Goal: Task Accomplishment & Management: Use online tool/utility

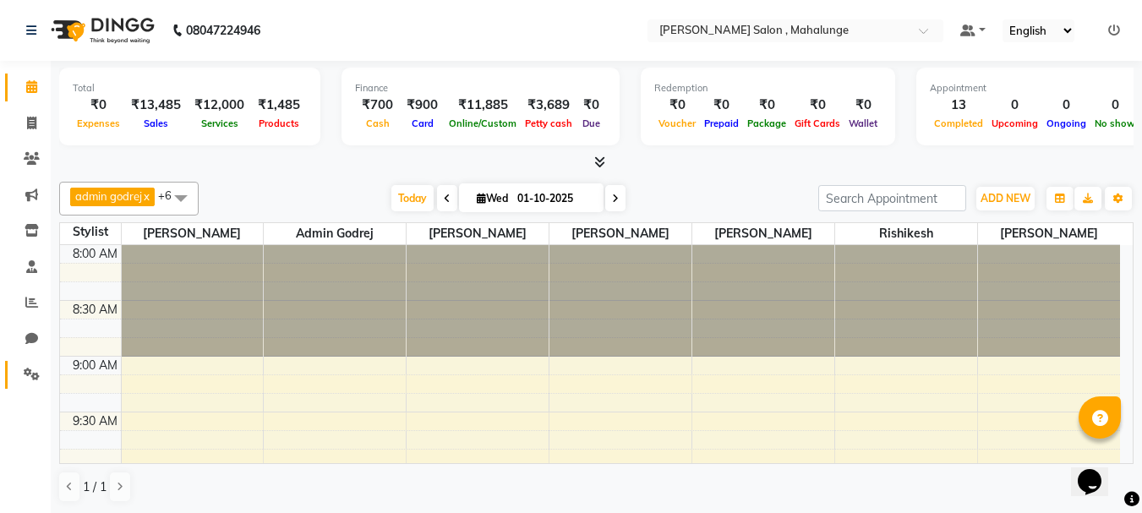
click at [16, 371] on link "Settings" at bounding box center [25, 375] width 41 height 28
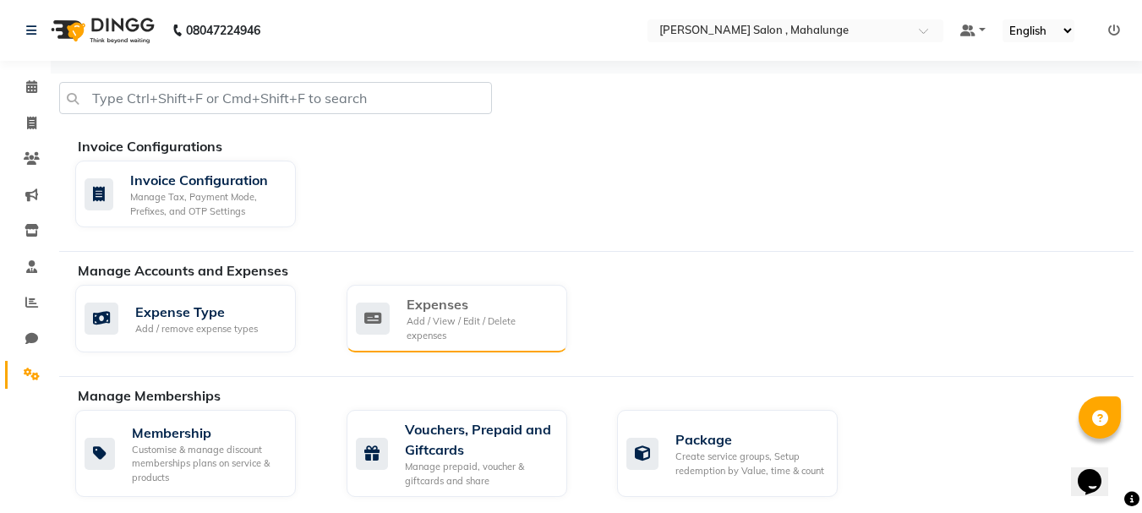
click at [444, 324] on div "Add / View / Edit / Delete expenses" at bounding box center [480, 329] width 147 height 28
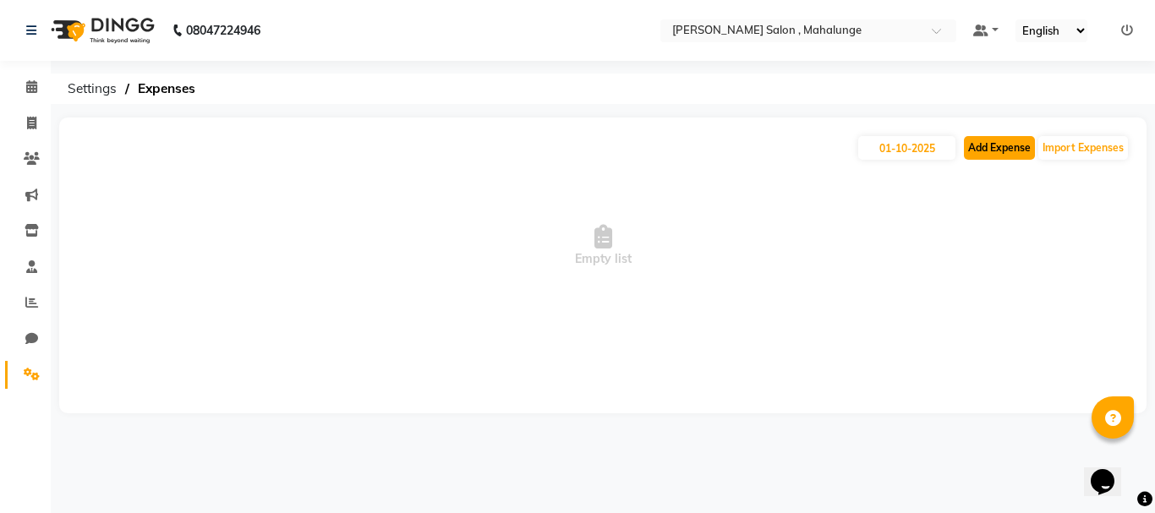
click at [999, 145] on button "Add Expense" at bounding box center [999, 148] width 71 height 24
select select "1"
select select "6338"
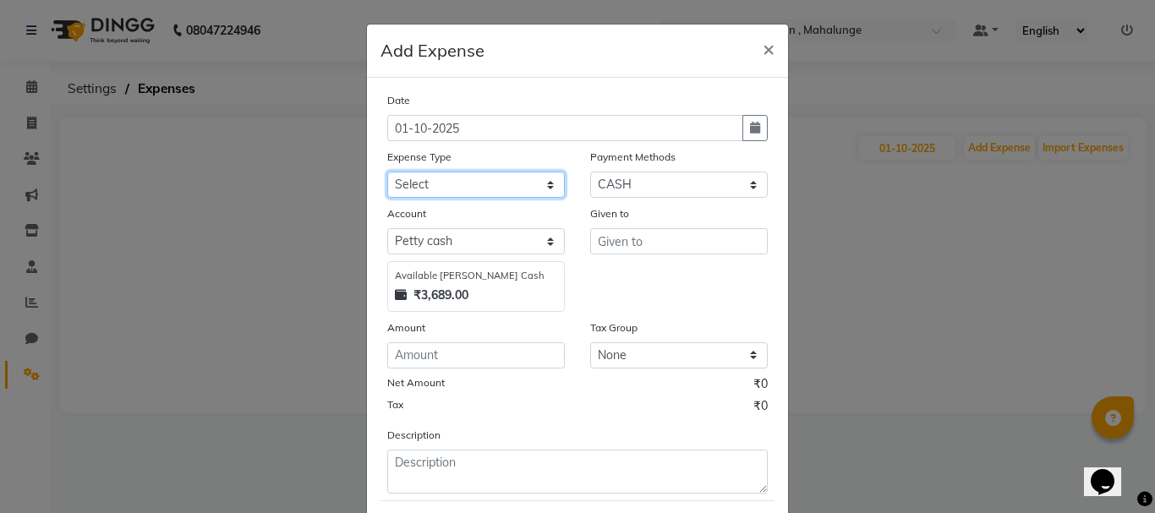
click at [469, 184] on select "Select Advance Salary Amezon parcel Bank charges birthday cake BLINKIT Car main…" at bounding box center [476, 185] width 178 height 26
select select "18287"
click at [387, 172] on select "Select Advance Salary Amezon parcel Bank charges birthday cake BLINKIT Car main…" at bounding box center [476, 185] width 178 height 26
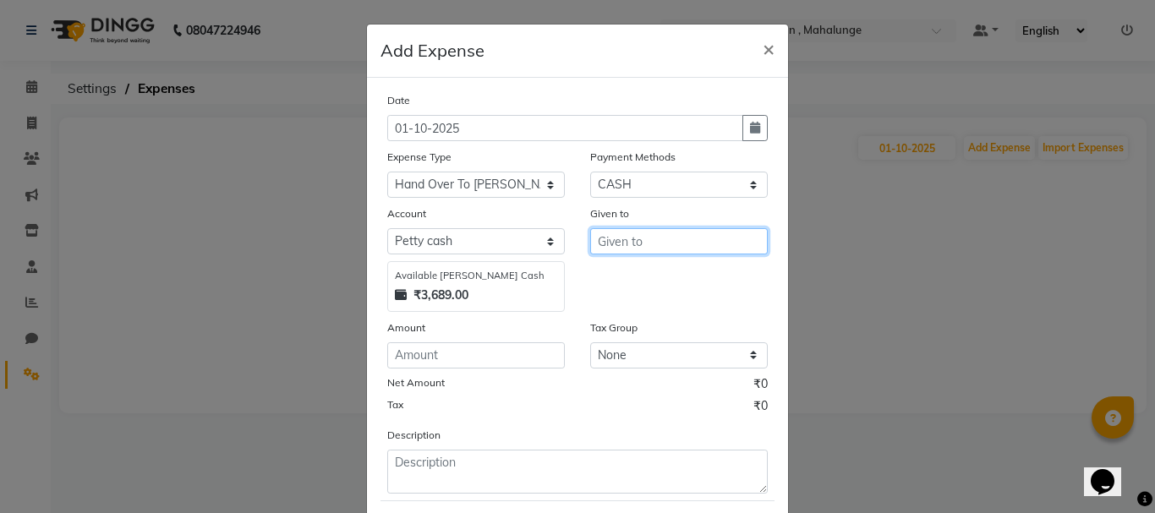
click at [637, 240] on input "text" at bounding box center [679, 241] width 178 height 26
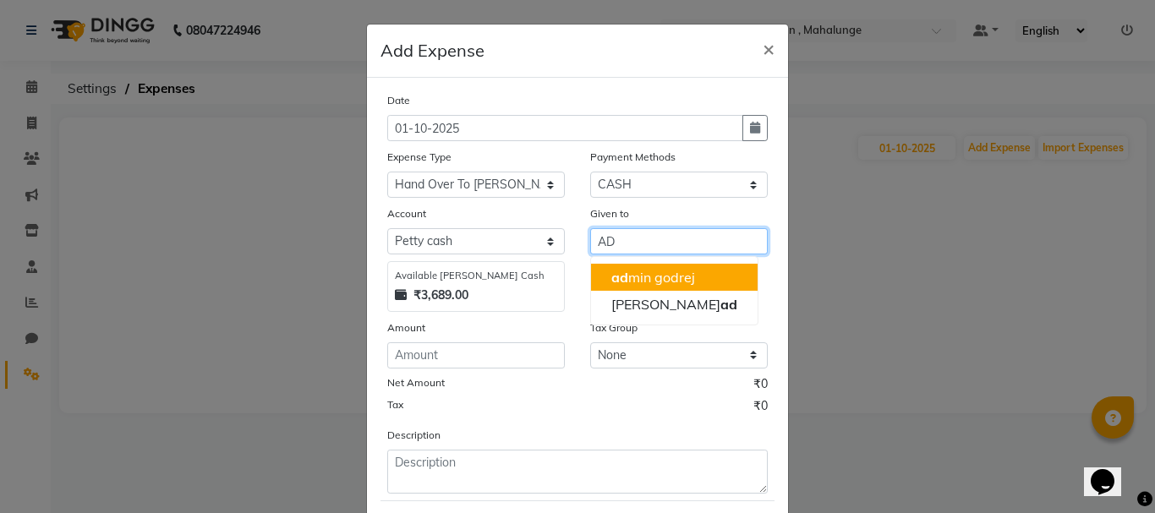
click at [628, 273] on ngb-highlight "ad min godrej" at bounding box center [653, 277] width 84 height 17
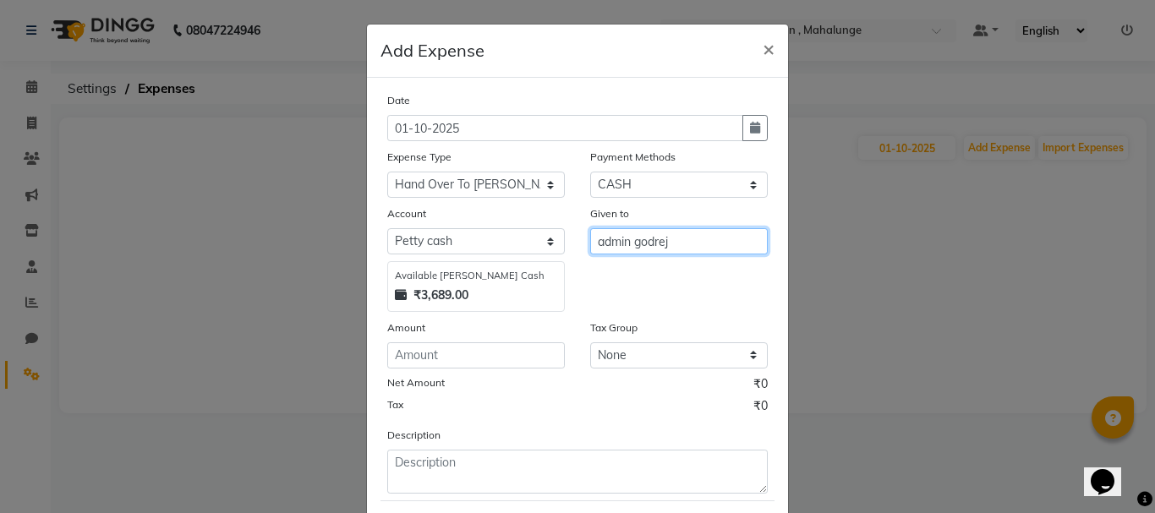
type input "admin godrej"
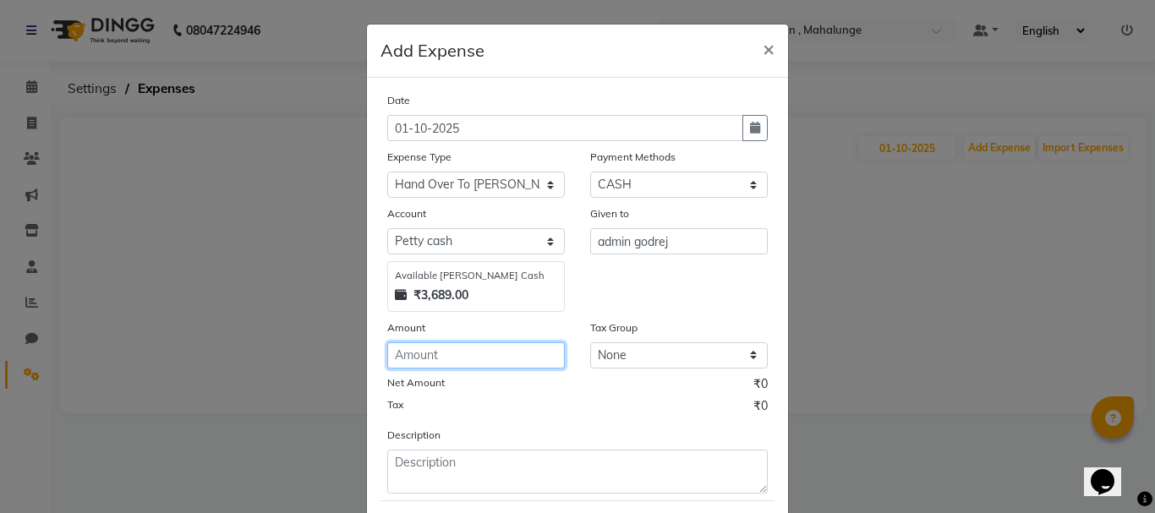
click at [500, 353] on input "number" at bounding box center [476, 355] width 178 height 26
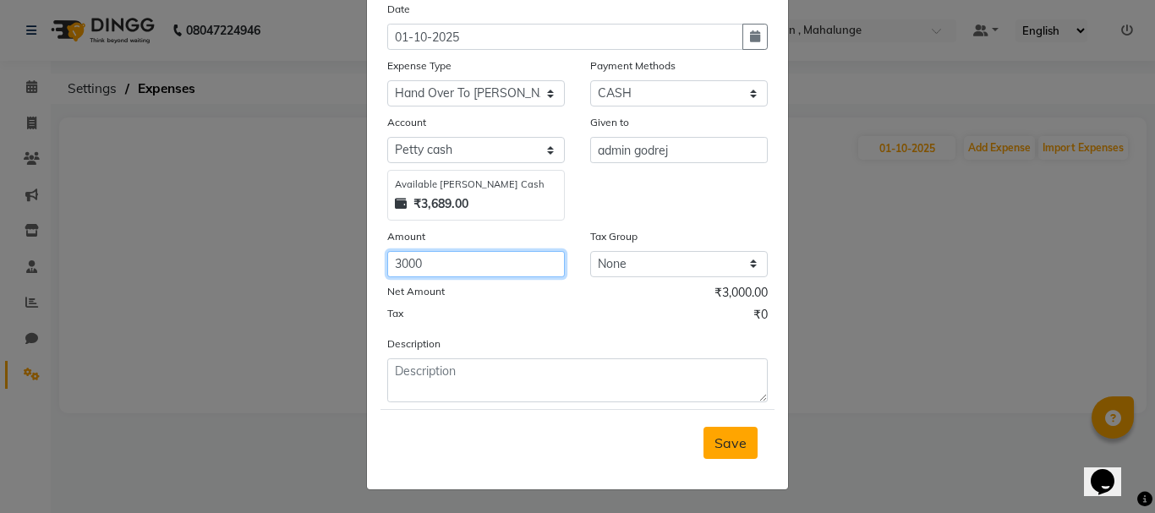
scroll to position [92, 0]
type input "3000"
click at [725, 443] on span "Save" at bounding box center [731, 442] width 32 height 17
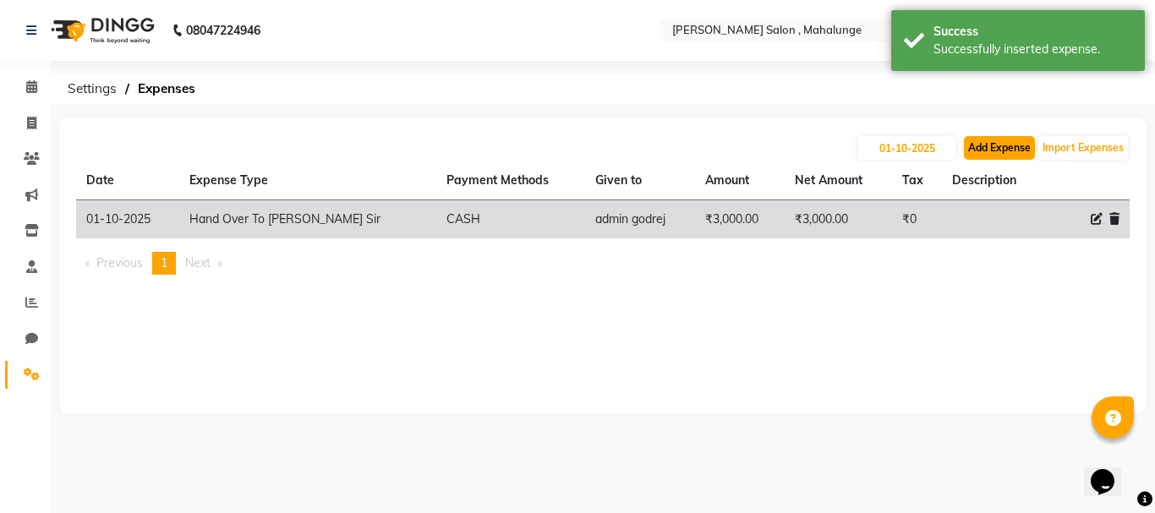
click at [1004, 143] on button "Add Expense" at bounding box center [999, 148] width 71 height 24
select select "1"
select select "6338"
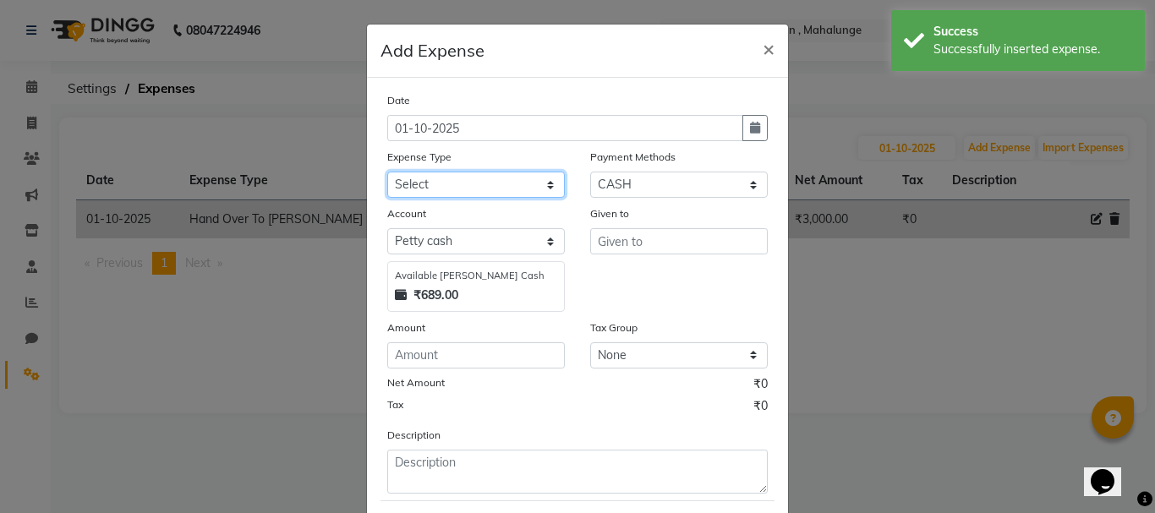
click at [447, 188] on select "Select Advance Salary Amezon parcel Bank charges birthday cake BLINKIT Car main…" at bounding box center [476, 185] width 178 height 26
select select "18216"
click at [387, 172] on select "Select Advance Salary Amezon parcel Bank charges birthday cake BLINKIT Car main…" at bounding box center [476, 185] width 178 height 26
click at [763, 47] on span "×" at bounding box center [769, 48] width 12 height 25
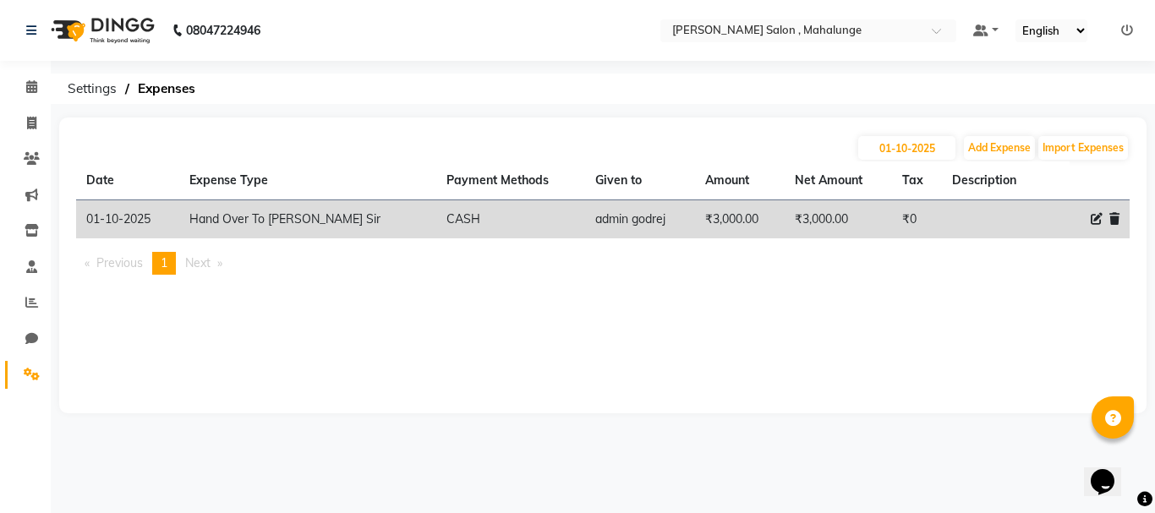
click at [1099, 215] on icon at bounding box center [1097, 219] width 12 height 12
select select "18287"
select select "1"
select select "6338"
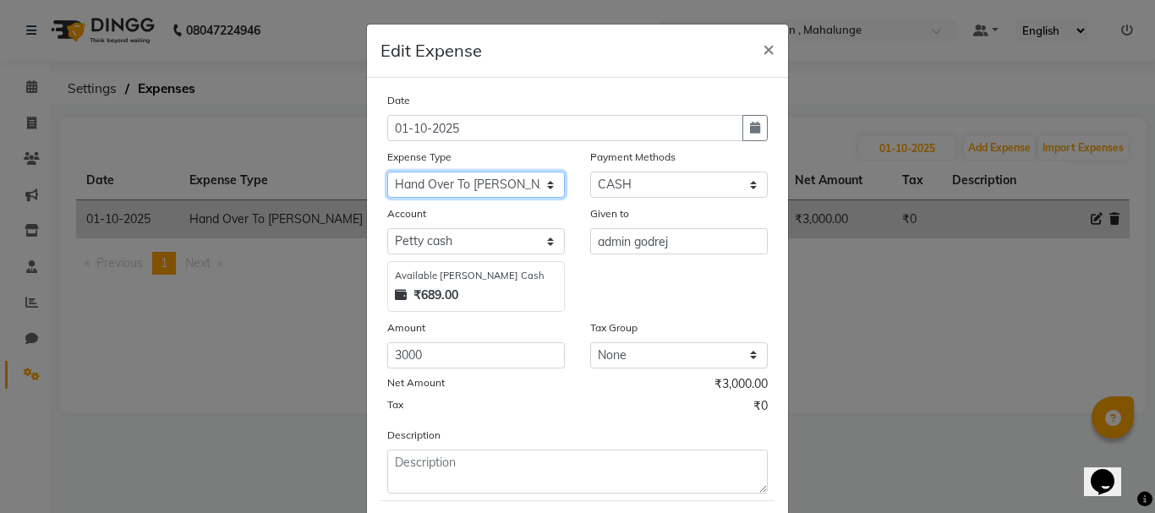
click at [534, 183] on select "Select Advance Salary Amezon parcel Bank charges birthday cake BLINKIT Car main…" at bounding box center [476, 185] width 178 height 26
click at [841, 273] on ngb-modal-window "Edit Expense × Date [DATE] Expense Type Select Advance Salary Amezon parcel Ban…" at bounding box center [577, 256] width 1155 height 513
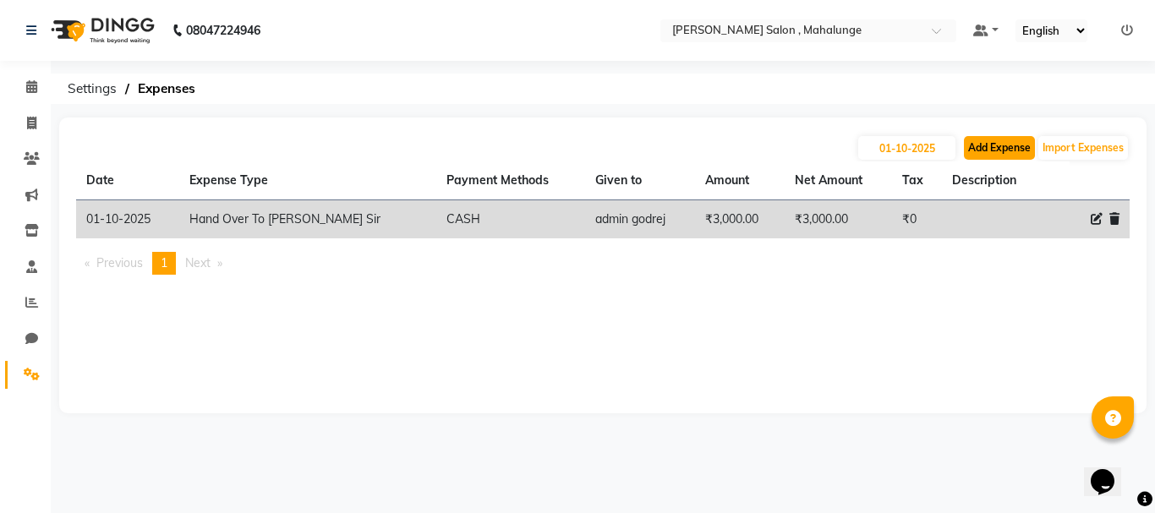
click at [988, 144] on button "Add Expense" at bounding box center [999, 148] width 71 height 24
select select "1"
select select "6338"
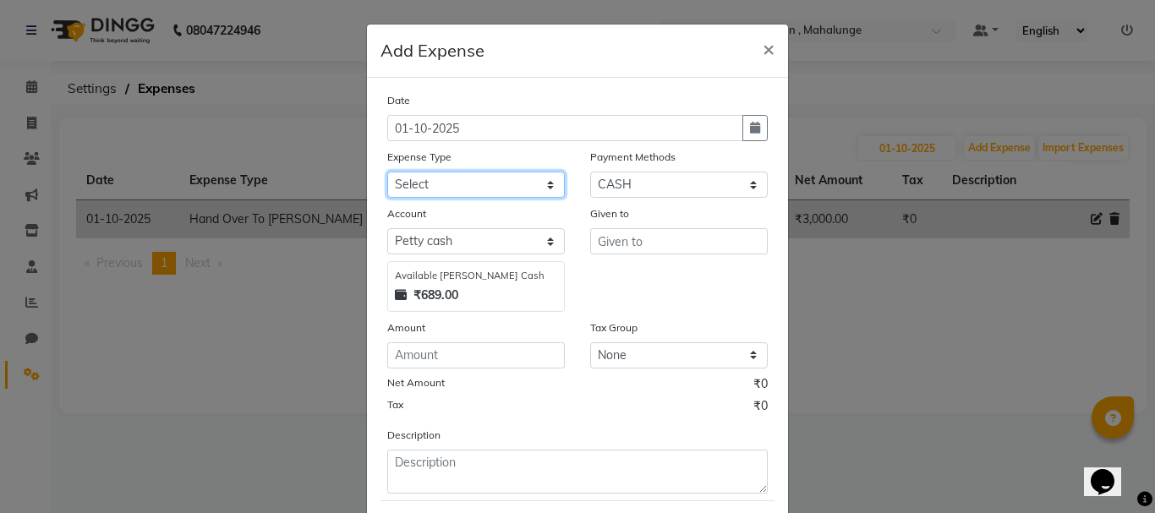
click at [483, 185] on select "Select Advance Salary Amezon parcel Bank charges birthday cake BLINKIT Car main…" at bounding box center [476, 185] width 178 height 26
select select "18216"
click at [387, 172] on select "Select Advance Salary Amezon parcel Bank charges birthday cake BLINKIT Car main…" at bounding box center [476, 185] width 178 height 26
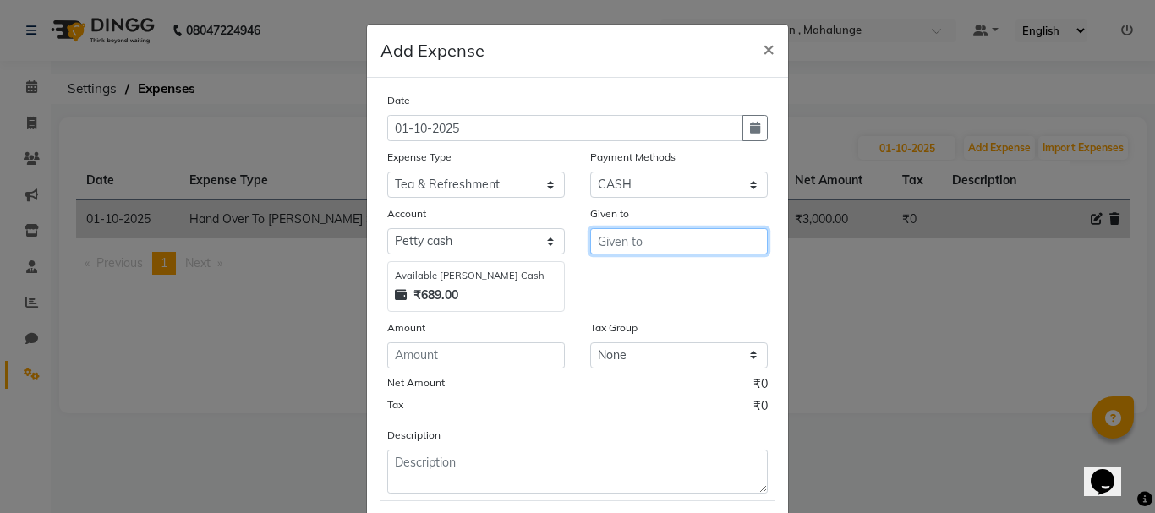
click at [652, 249] on input "text" at bounding box center [679, 241] width 178 height 26
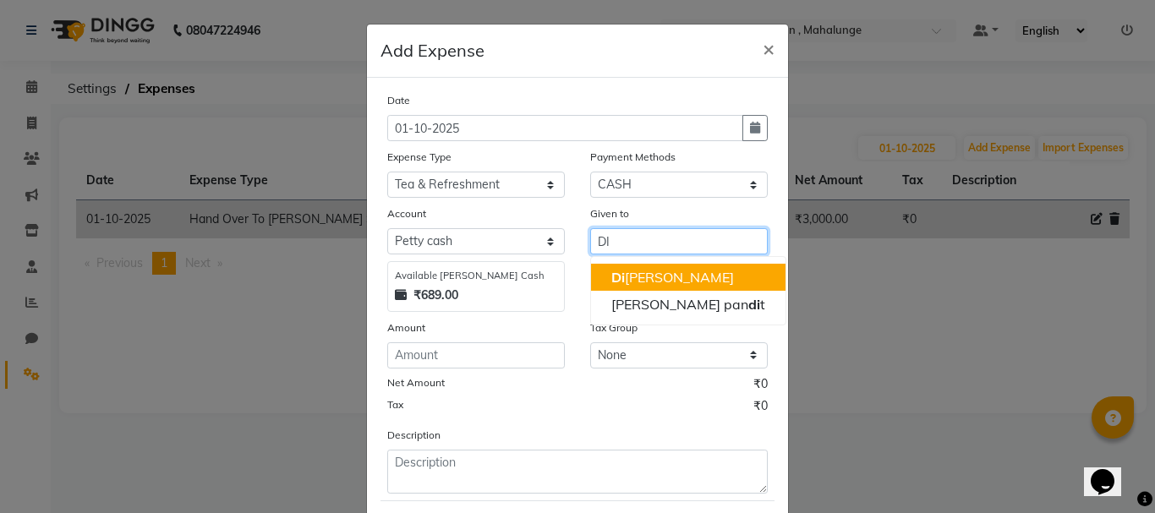
click at [664, 273] on ngb-highlight "Di pak [PERSON_NAME]" at bounding box center [672, 277] width 123 height 17
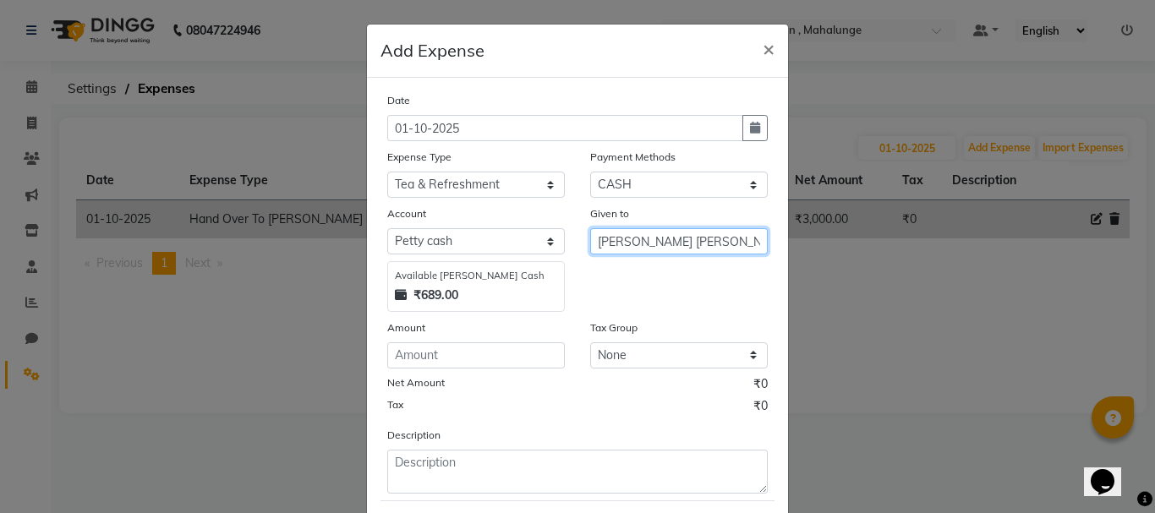
type input "[PERSON_NAME] [PERSON_NAME]"
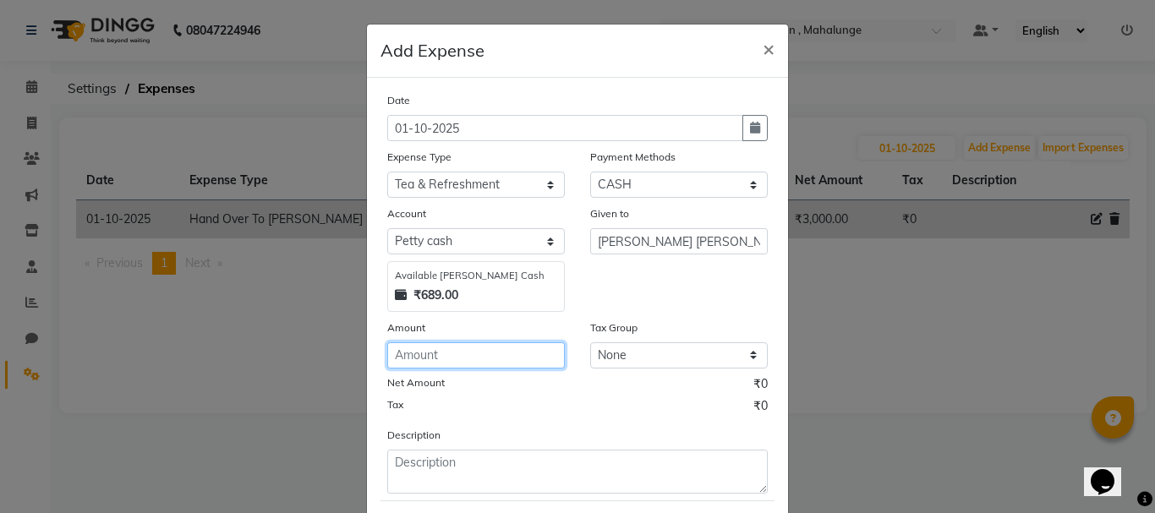
click at [468, 358] on input "number" at bounding box center [476, 355] width 178 height 26
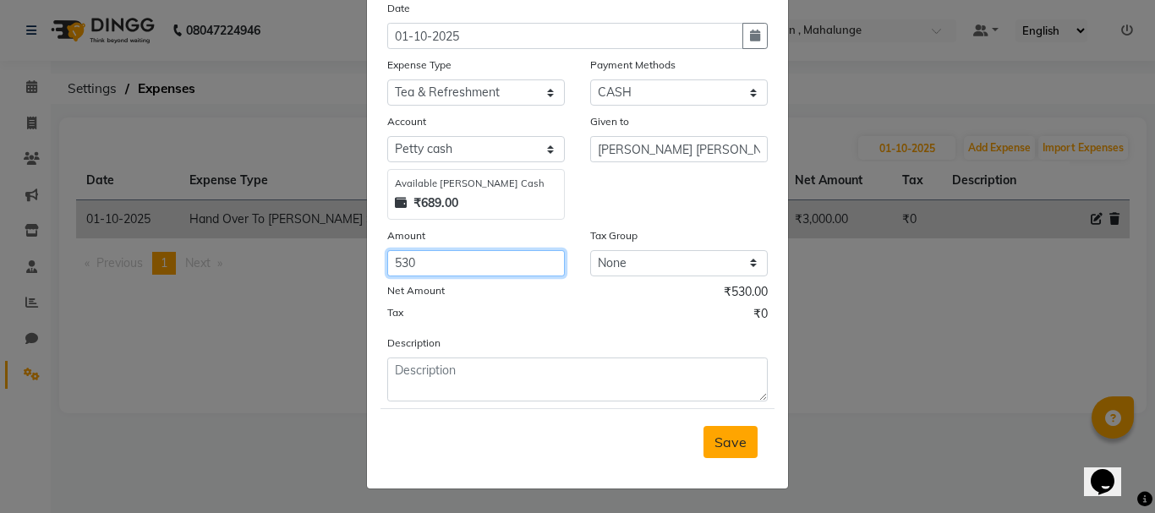
type input "530"
click at [720, 435] on span "Save" at bounding box center [731, 442] width 32 height 17
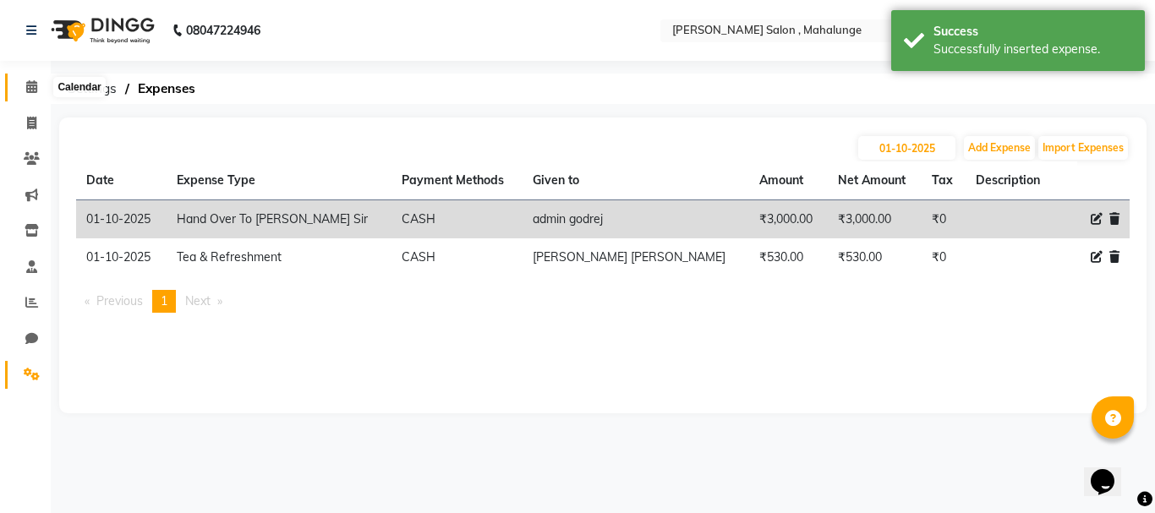
click at [32, 79] on span at bounding box center [32, 87] width 30 height 19
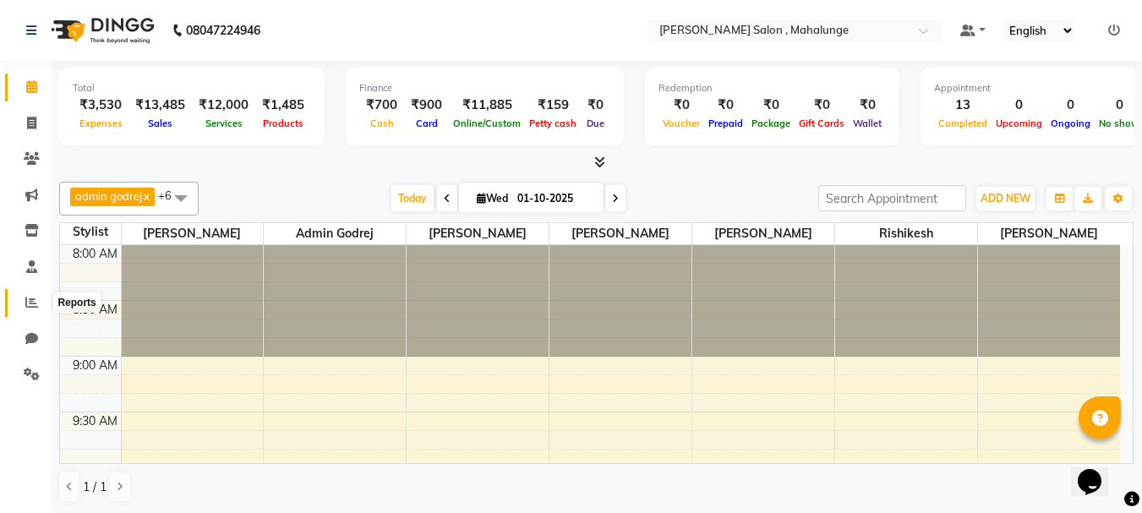
click at [43, 299] on span at bounding box center [32, 302] width 30 height 19
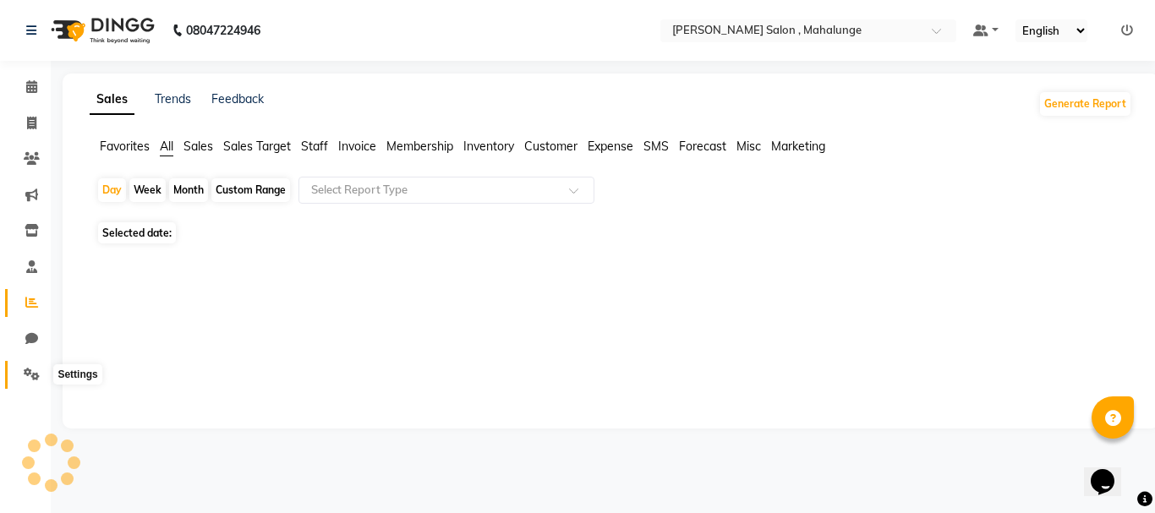
click at [30, 370] on icon at bounding box center [32, 374] width 16 height 13
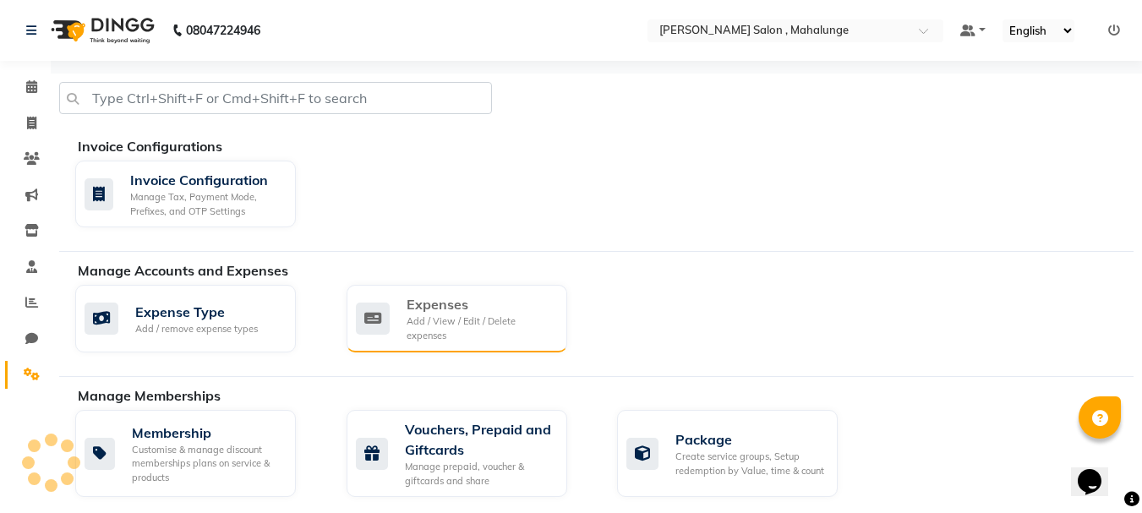
click at [445, 324] on div "Add / View / Edit / Delete expenses" at bounding box center [480, 329] width 147 height 28
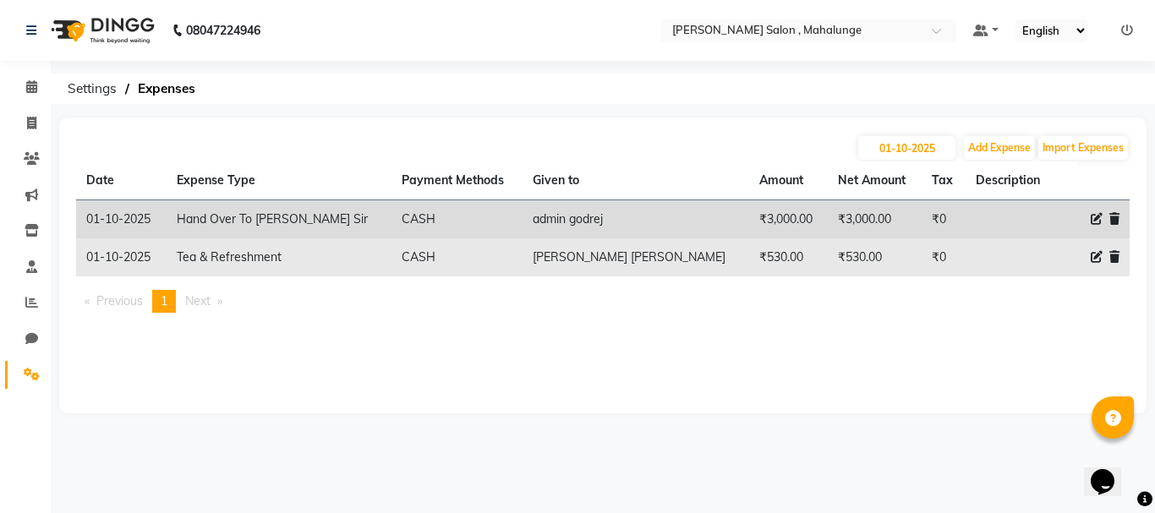
click at [1093, 254] on icon at bounding box center [1097, 257] width 12 height 12
select select "18216"
select select "1"
select select "6338"
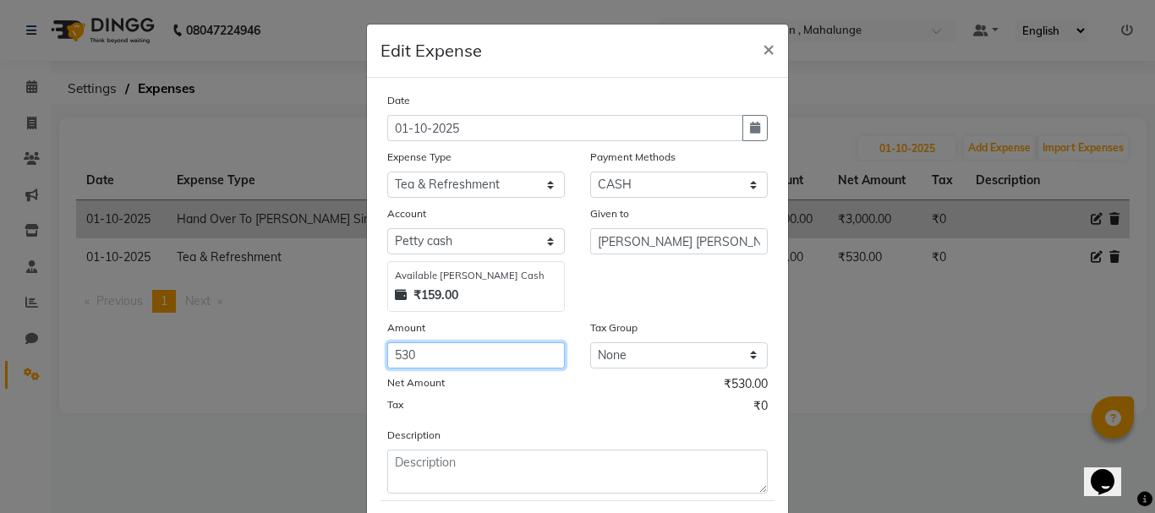
click at [466, 345] on input "530" at bounding box center [476, 355] width 178 height 26
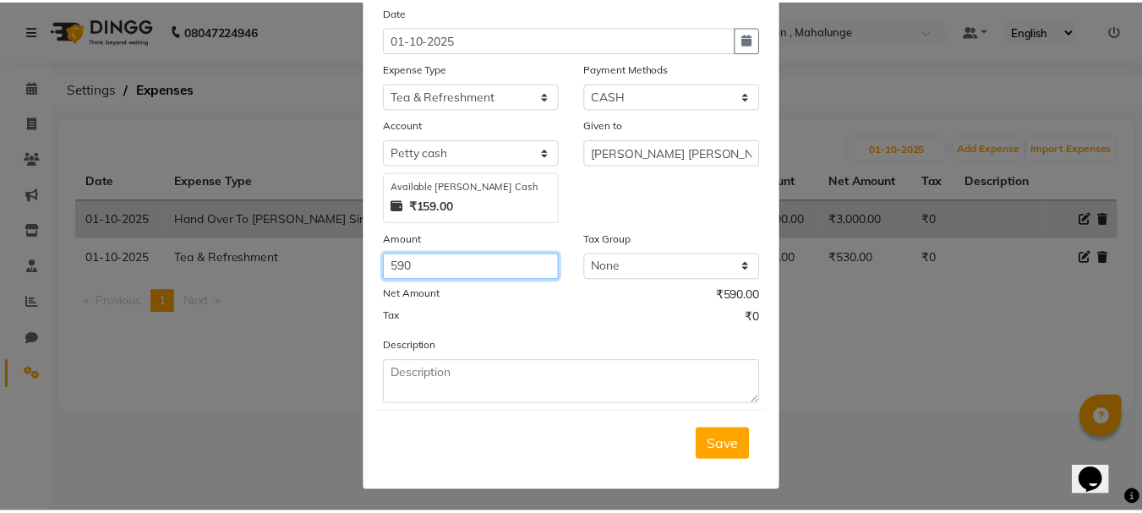
scroll to position [92, 0]
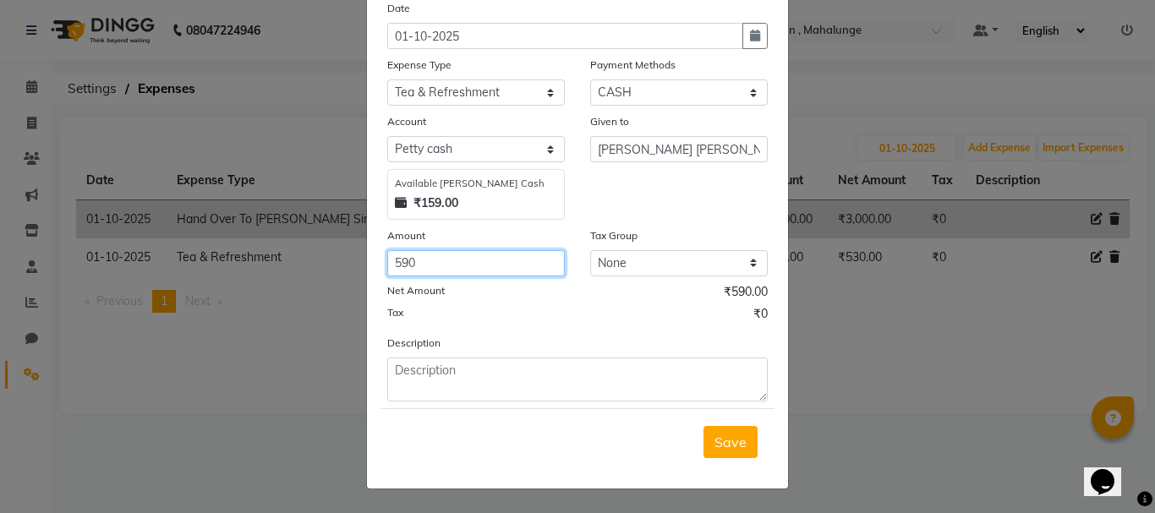
type input "590"
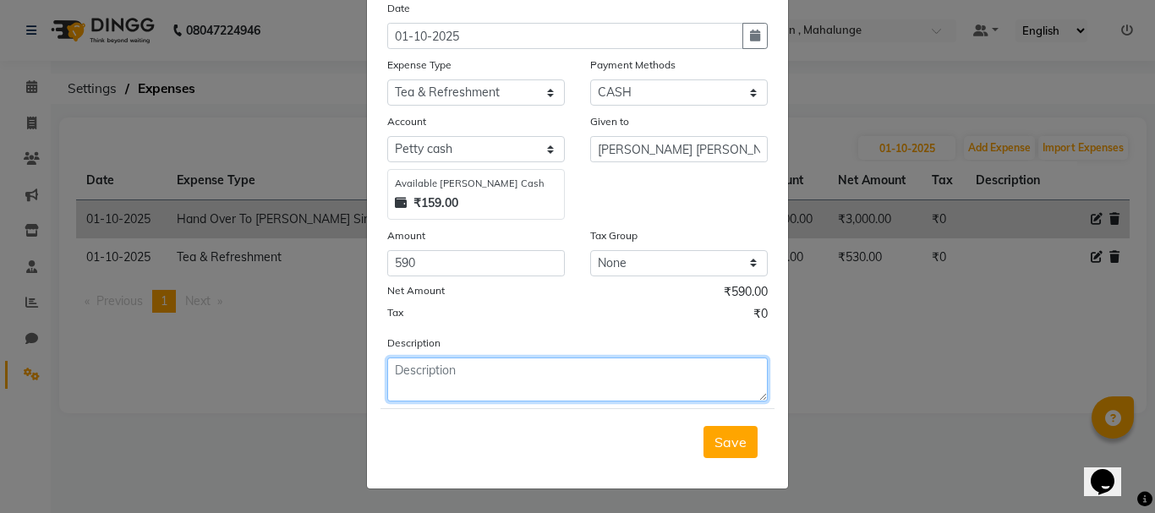
click at [485, 387] on textarea at bounding box center [577, 380] width 381 height 44
type textarea "[PERSON_NAME] 200"
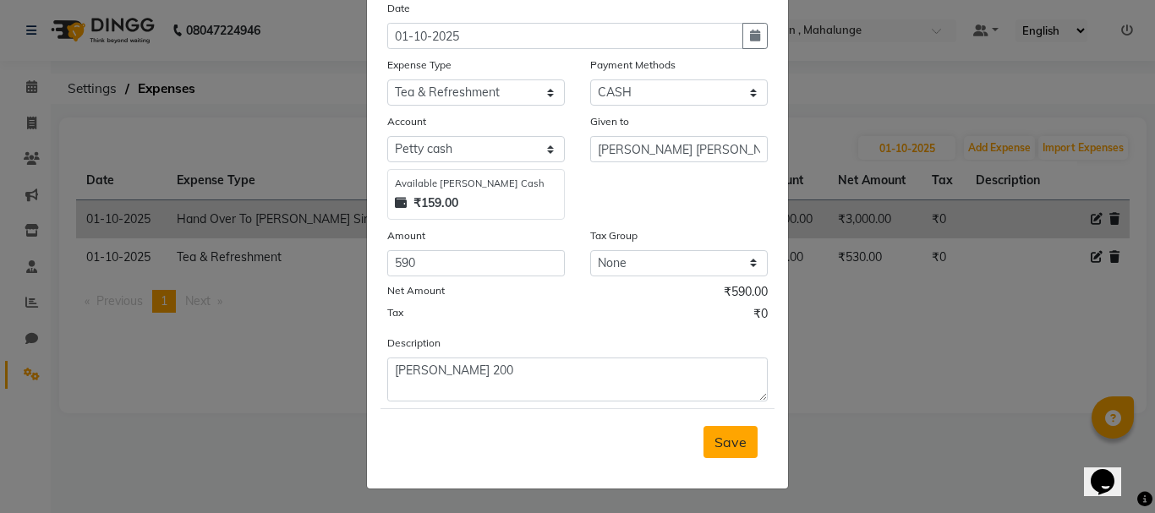
click at [729, 446] on span "Save" at bounding box center [731, 442] width 32 height 17
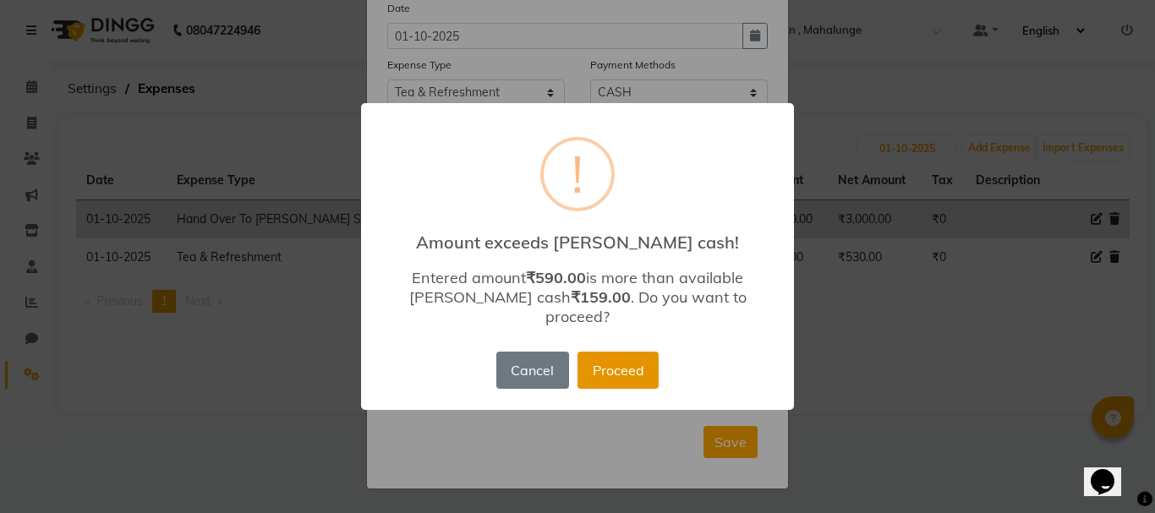
click at [593, 366] on button "Proceed" at bounding box center [618, 370] width 81 height 37
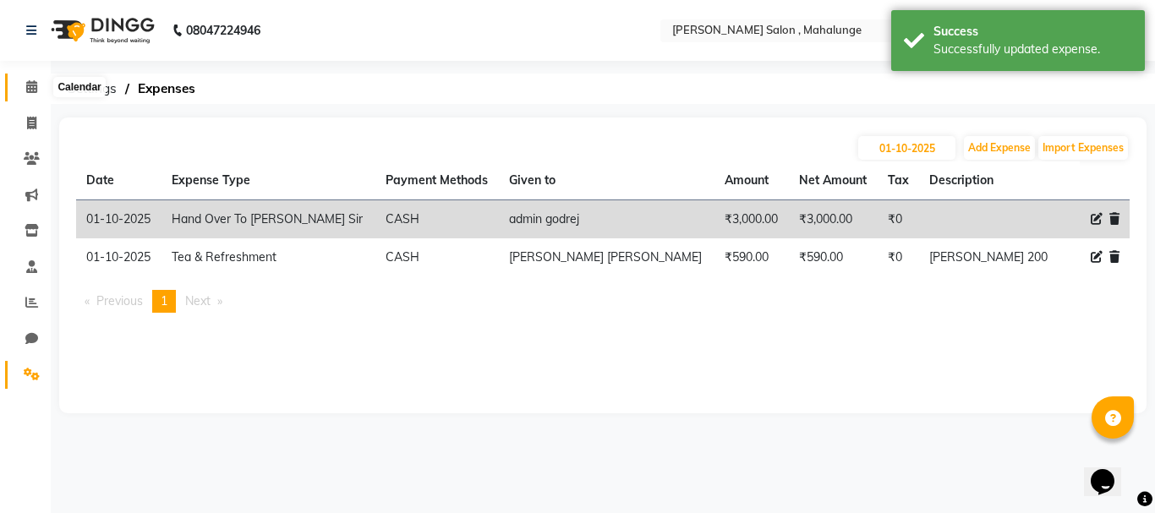
click at [34, 85] on icon at bounding box center [31, 86] width 11 height 13
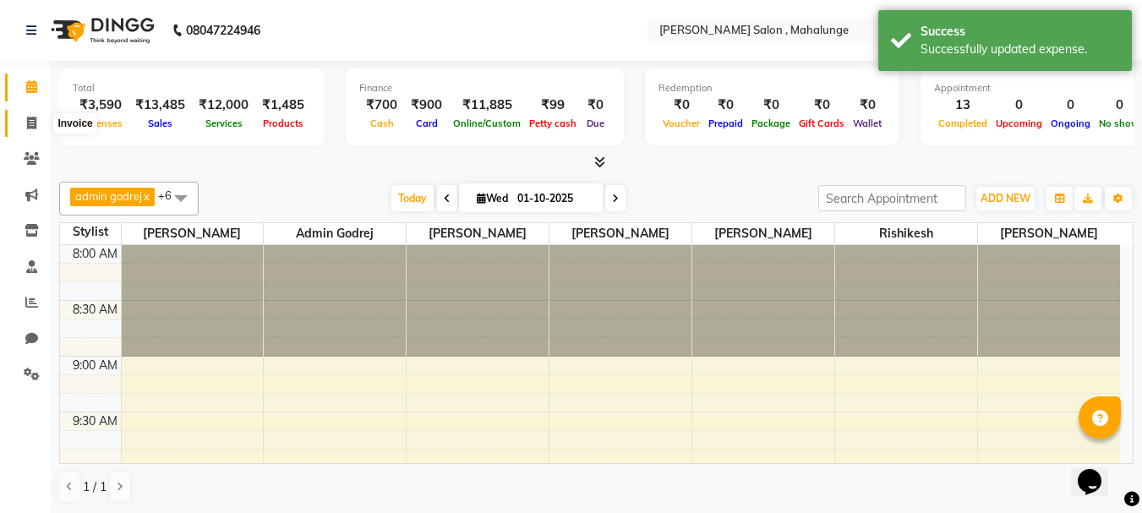
click at [29, 127] on icon at bounding box center [31, 123] width 9 height 13
select select "7250"
select select "service"
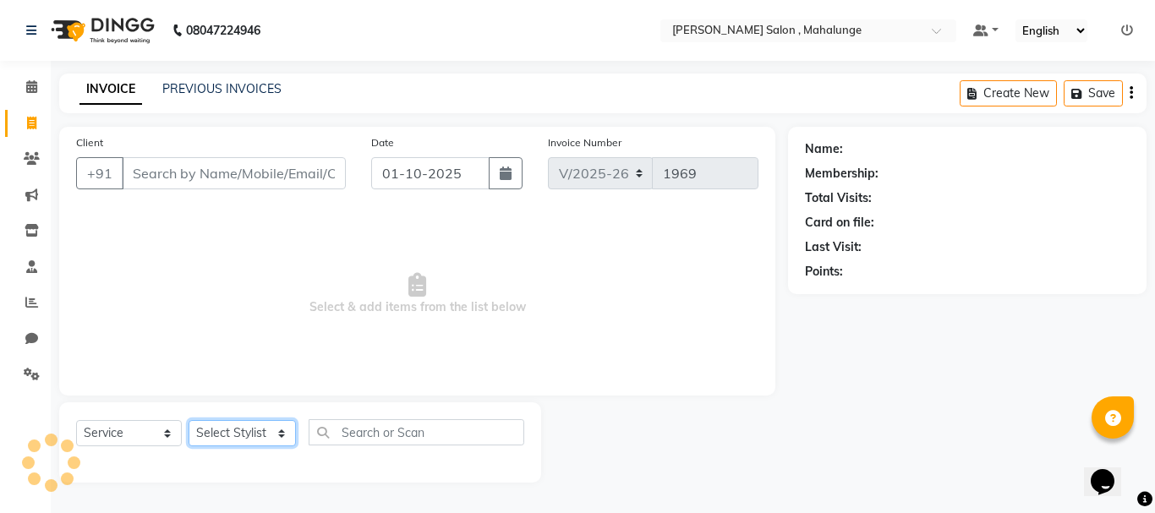
click at [249, 441] on select "Select Stylist admin godrej [PERSON_NAME] [PERSON_NAME] [PERSON_NAME] [PERSON_N…" at bounding box center [242, 433] width 107 height 26
click at [245, 439] on select "Select Stylist admin godrej [PERSON_NAME] [PERSON_NAME] [PERSON_NAME] [PERSON_N…" at bounding box center [242, 433] width 107 height 26
select select "78190"
click at [189, 420] on select "Select Stylist admin godrej [PERSON_NAME] [PERSON_NAME] [PERSON_NAME] [PERSON_N…" at bounding box center [242, 433] width 107 height 26
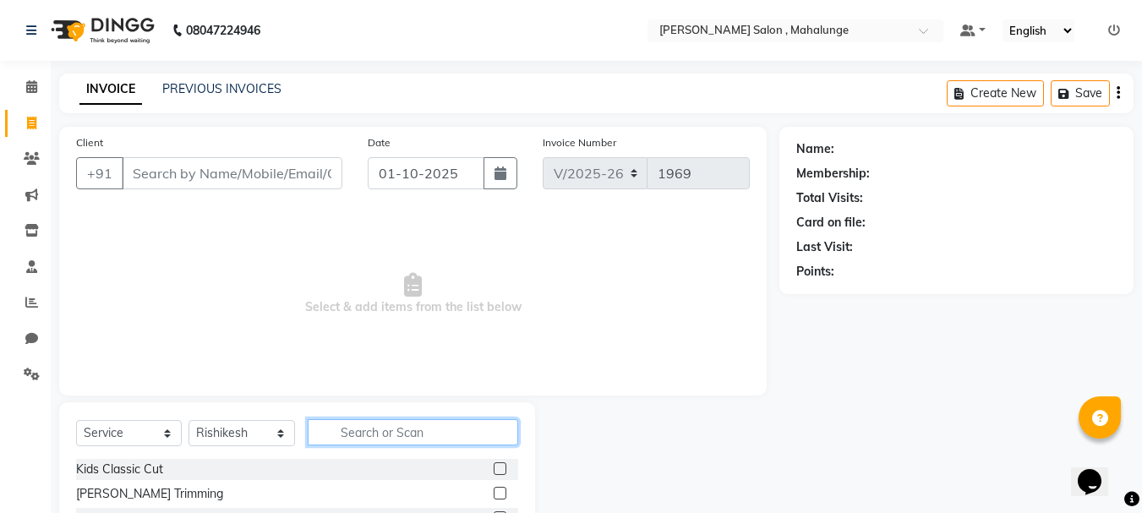
click at [392, 436] on input "text" at bounding box center [413, 432] width 211 height 26
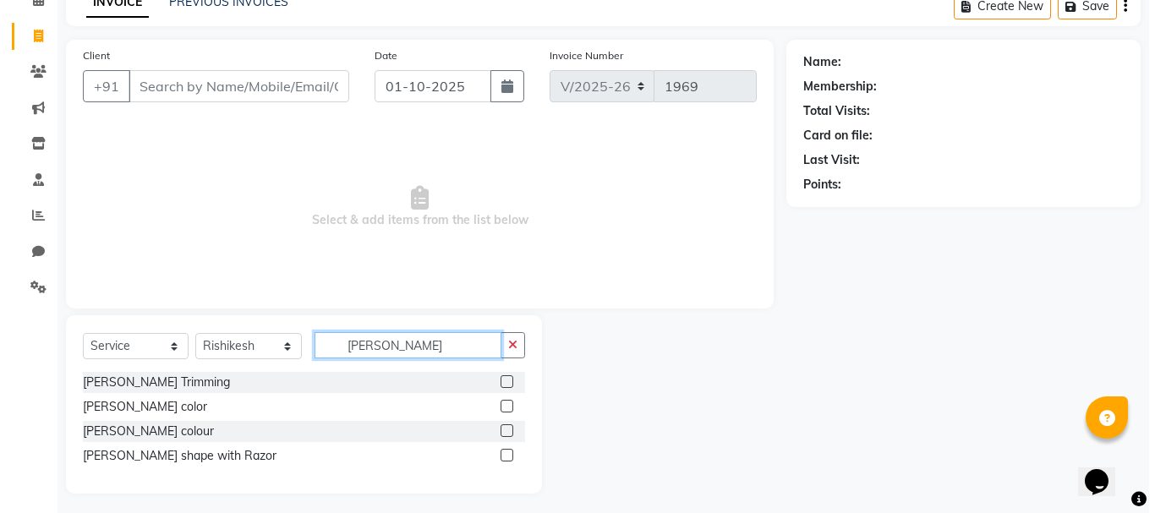
scroll to position [93, 0]
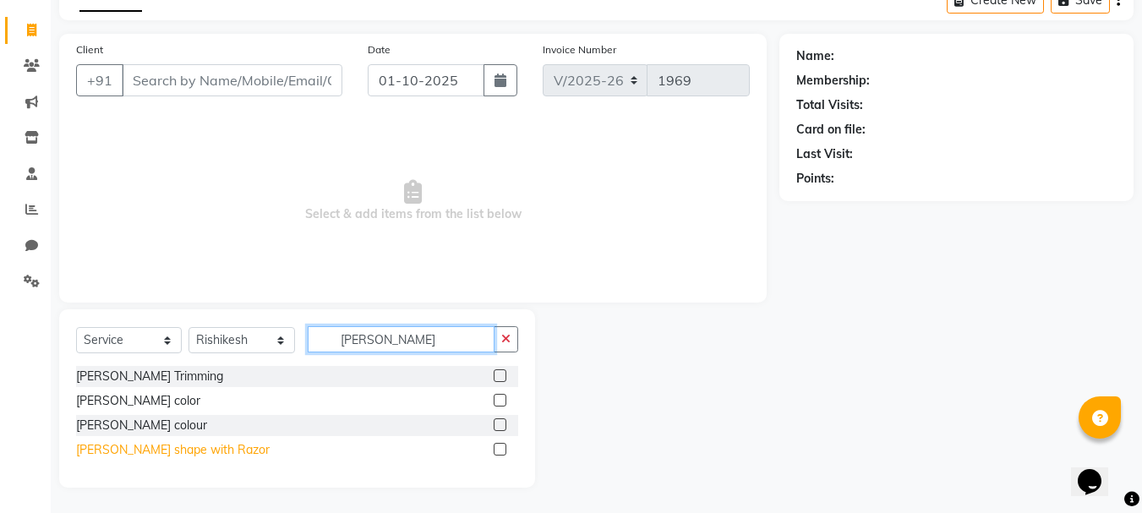
type input "[PERSON_NAME]"
click at [151, 449] on div "[PERSON_NAME] shape with Razor" at bounding box center [173, 450] width 194 height 18
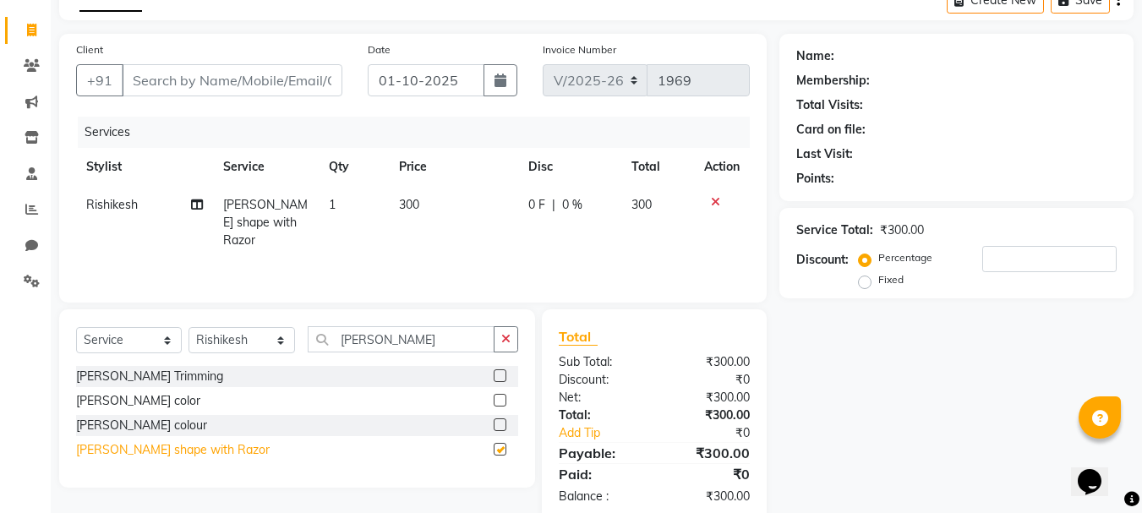
checkbox input "false"
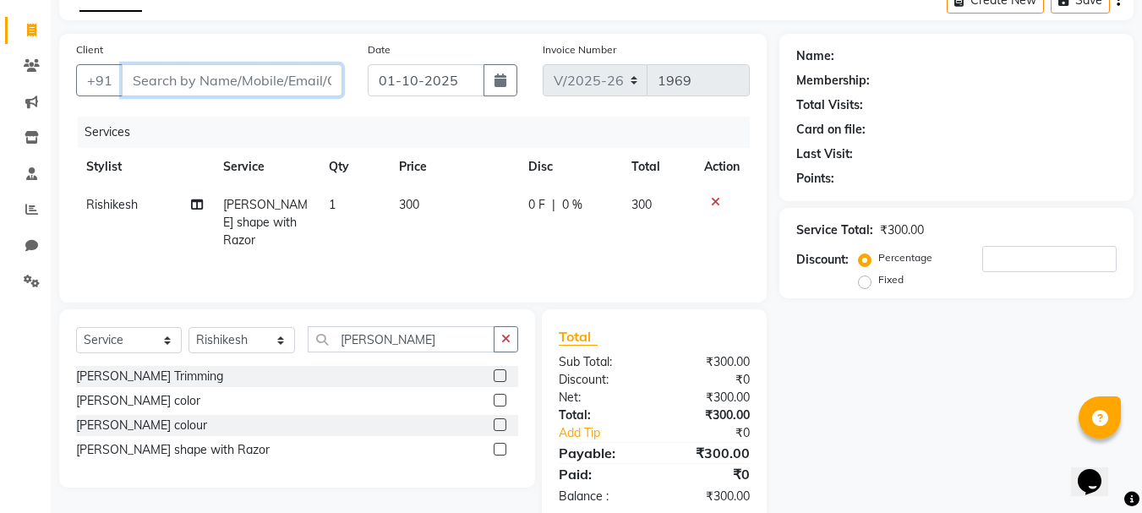
click at [228, 78] on input "Client" at bounding box center [232, 80] width 221 height 32
type input "7"
type input "0"
type input "7447370750"
click at [295, 79] on span "Add Client" at bounding box center [299, 80] width 67 height 17
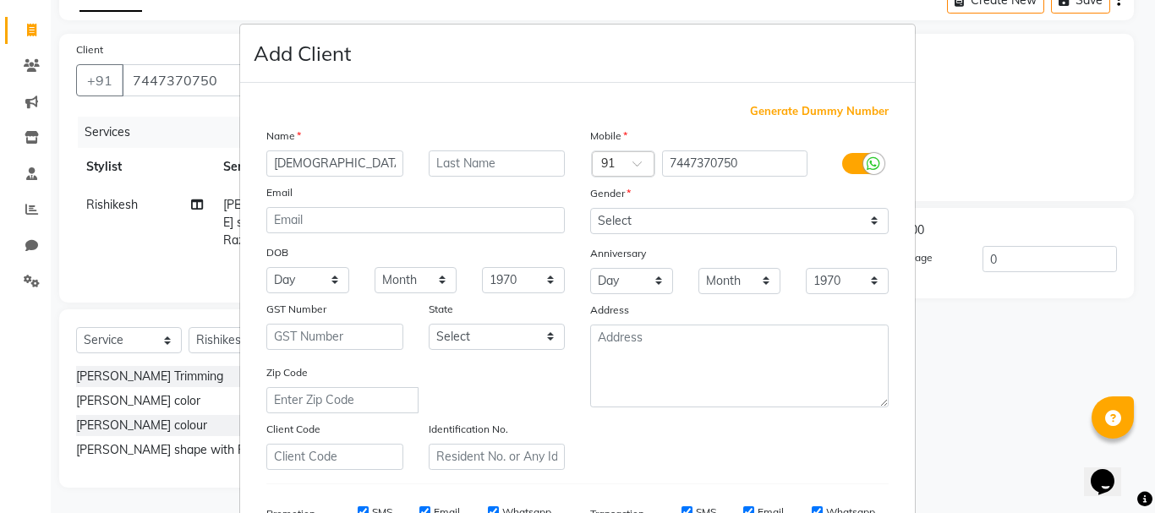
type input "[DEMOGRAPHIC_DATA]"
click at [471, 162] on input "text" at bounding box center [497, 164] width 137 height 26
type input "[PERSON_NAME]"
click at [668, 216] on select "Select [DEMOGRAPHIC_DATA] [DEMOGRAPHIC_DATA] Other Prefer Not To Say" at bounding box center [739, 221] width 298 height 26
select select "[DEMOGRAPHIC_DATA]"
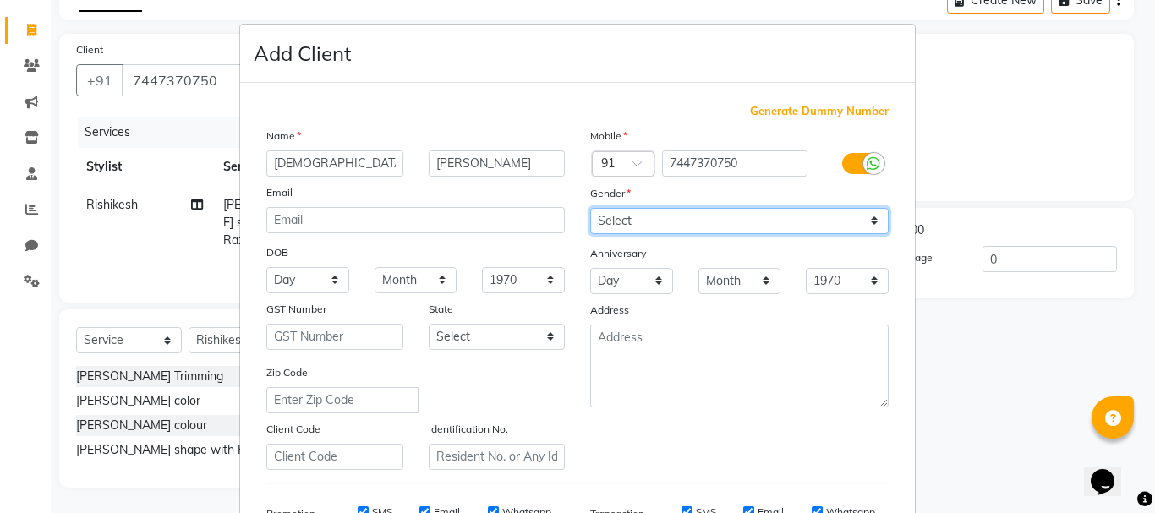
click at [590, 208] on select "Select [DEMOGRAPHIC_DATA] [DEMOGRAPHIC_DATA] Other Prefer Not To Say" at bounding box center [739, 221] width 298 height 26
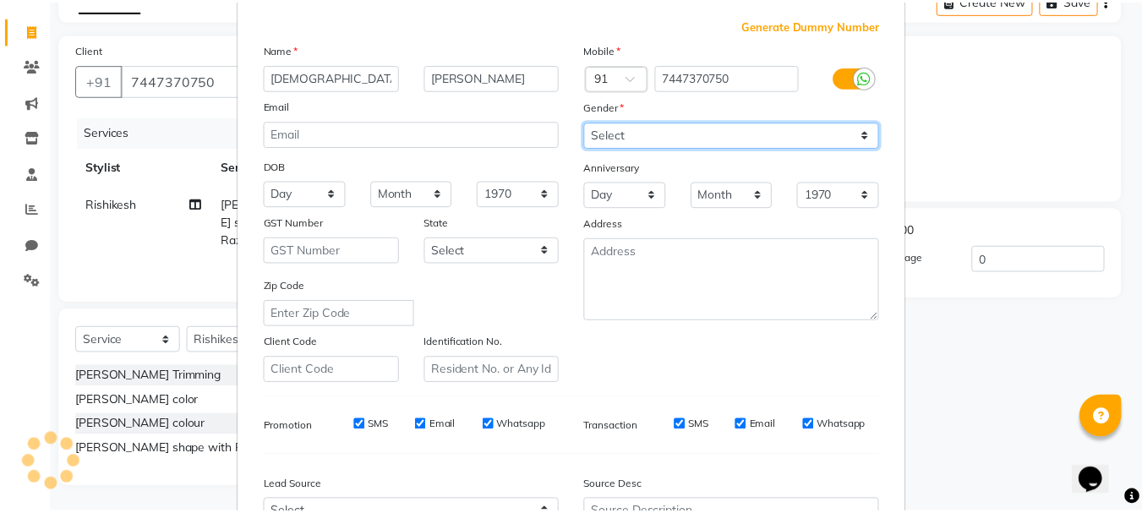
scroll to position [267, 0]
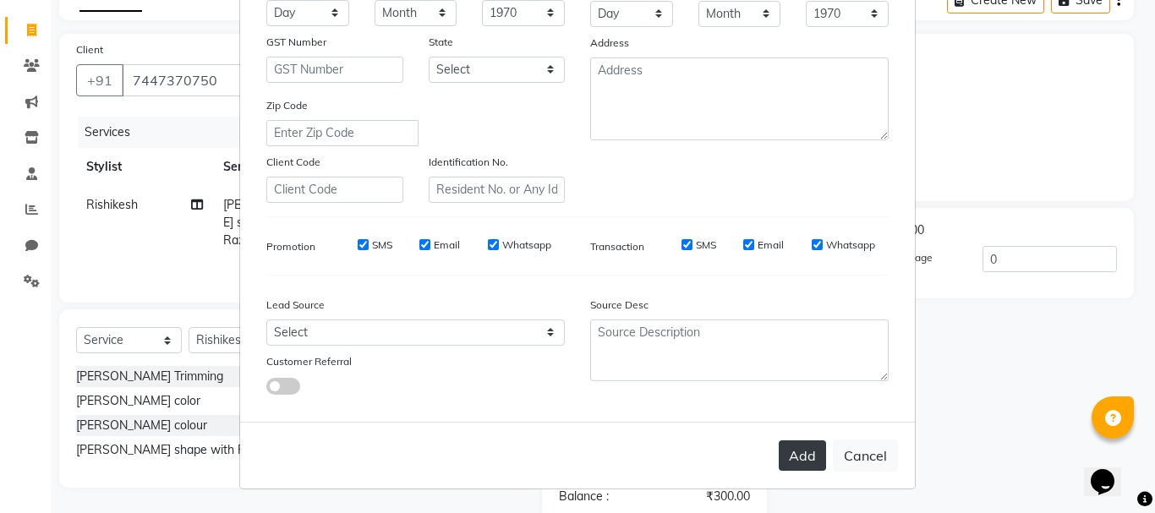
click at [791, 458] on button "Add" at bounding box center [802, 456] width 47 height 30
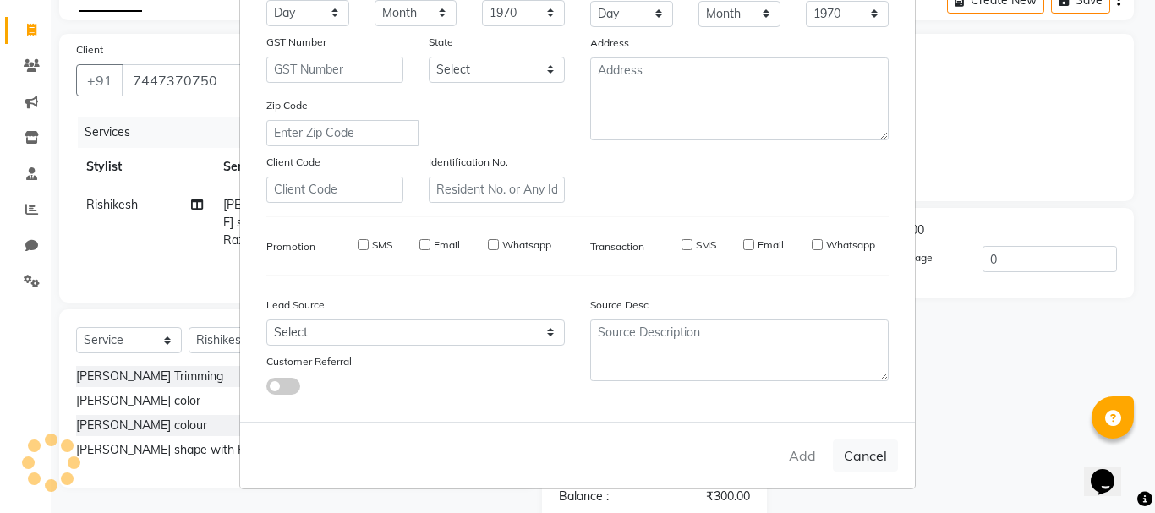
select select
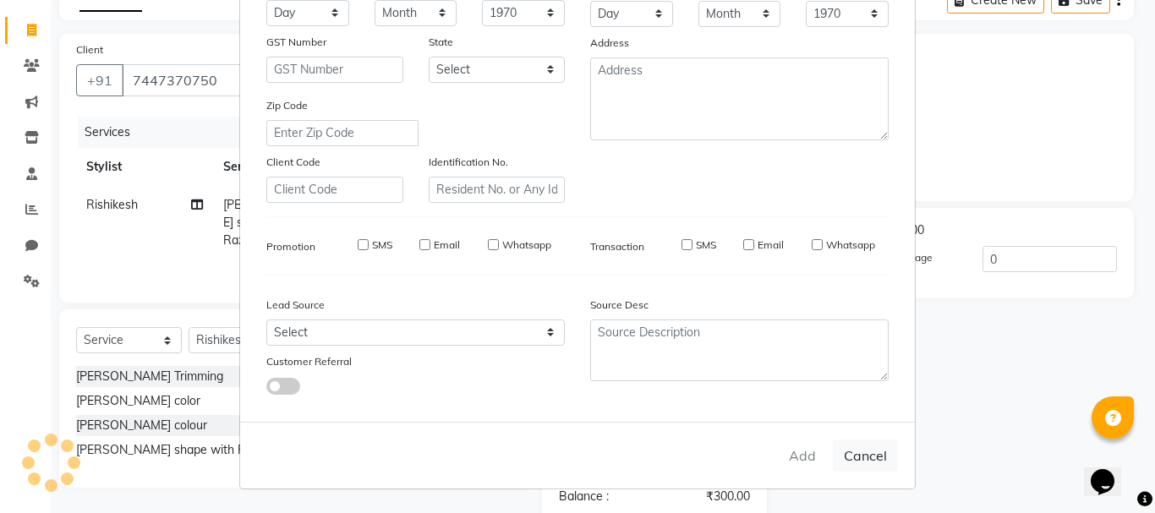
select select
checkbox input "false"
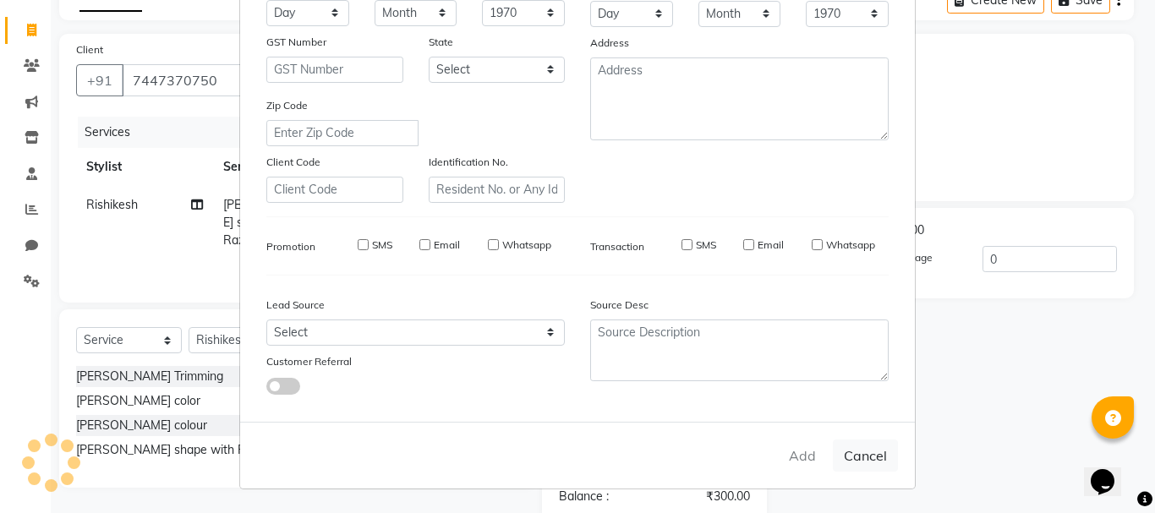
checkbox input "false"
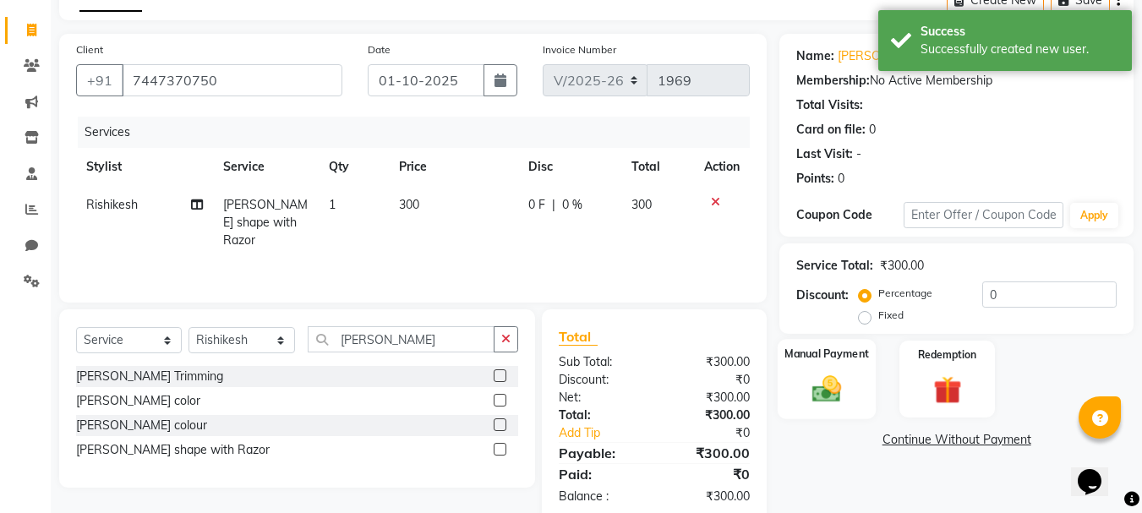
click at [821, 386] on img at bounding box center [826, 389] width 47 height 34
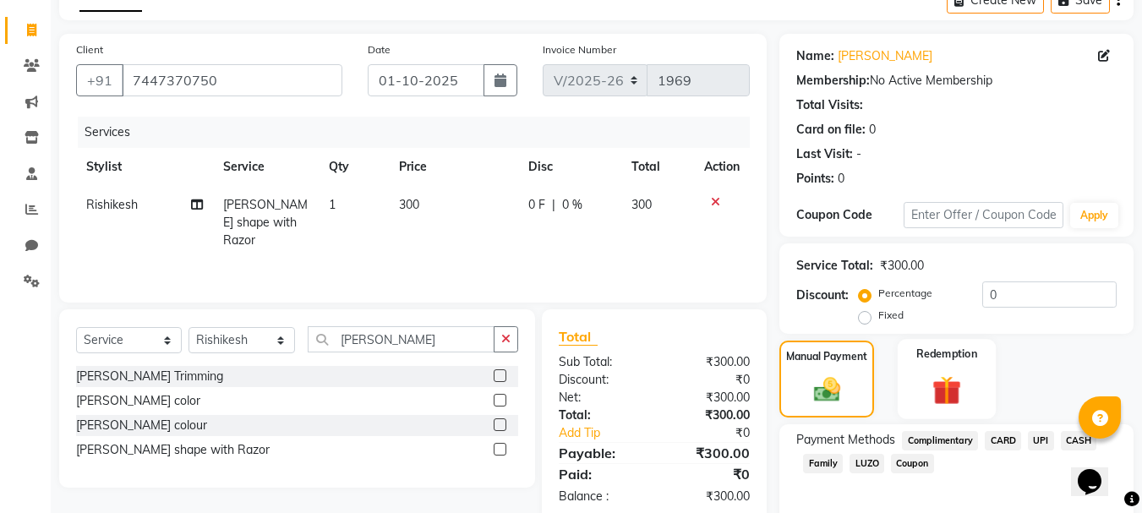
scroll to position [166, 0]
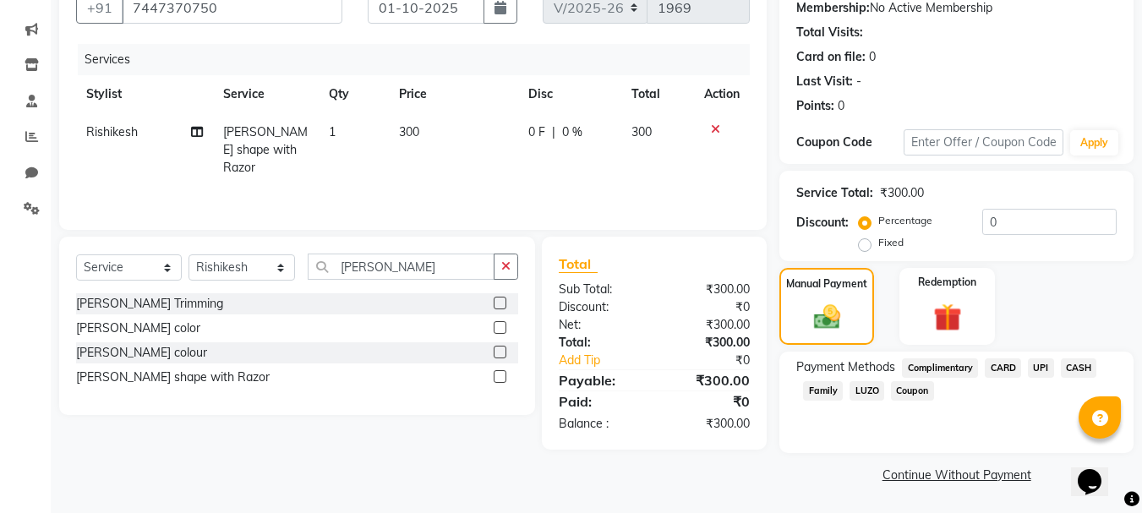
click at [1043, 368] on span "UPI" at bounding box center [1041, 368] width 26 height 19
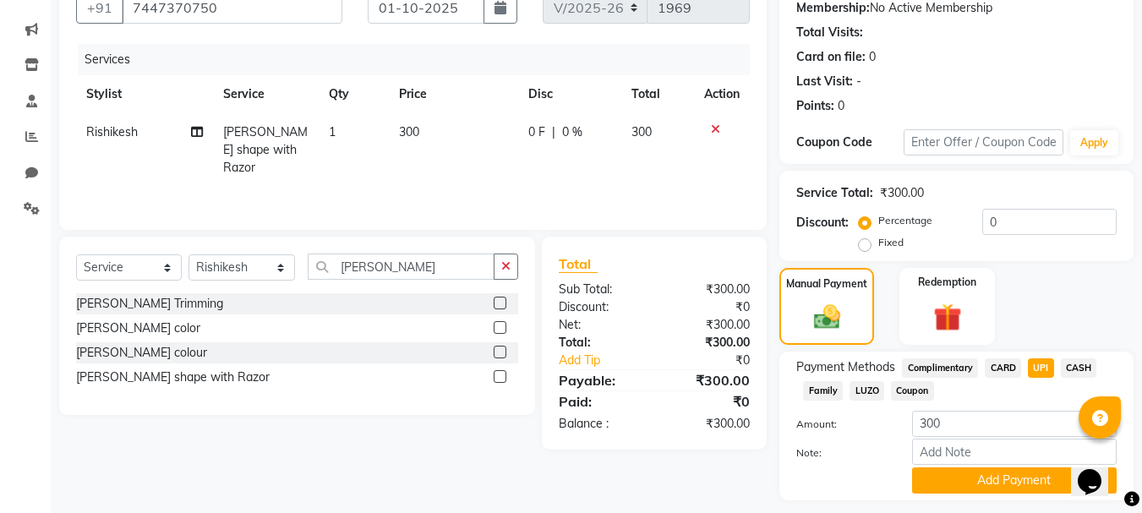
scroll to position [213, 0]
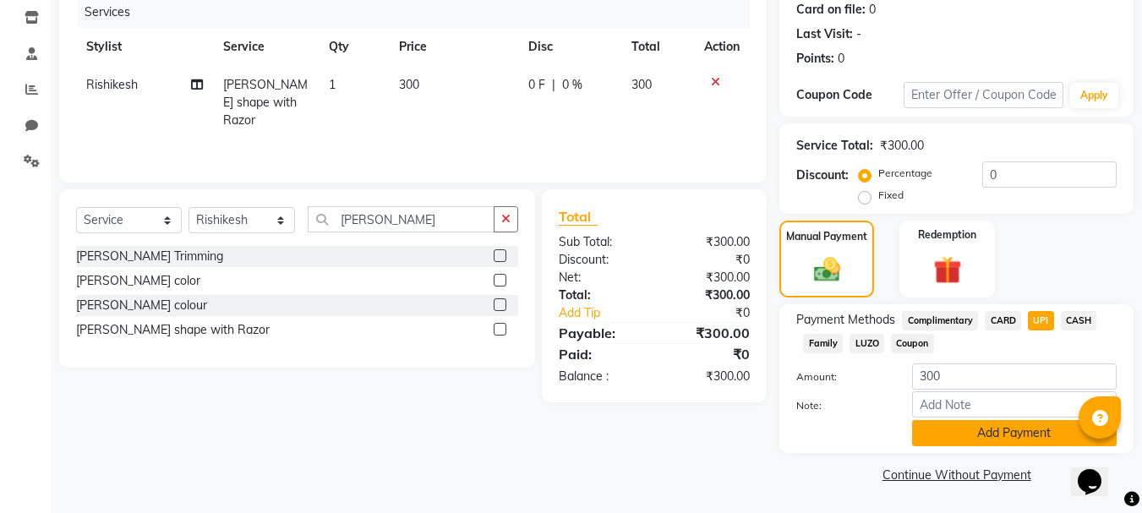
click at [1018, 440] on button "Add Payment" at bounding box center [1014, 433] width 205 height 26
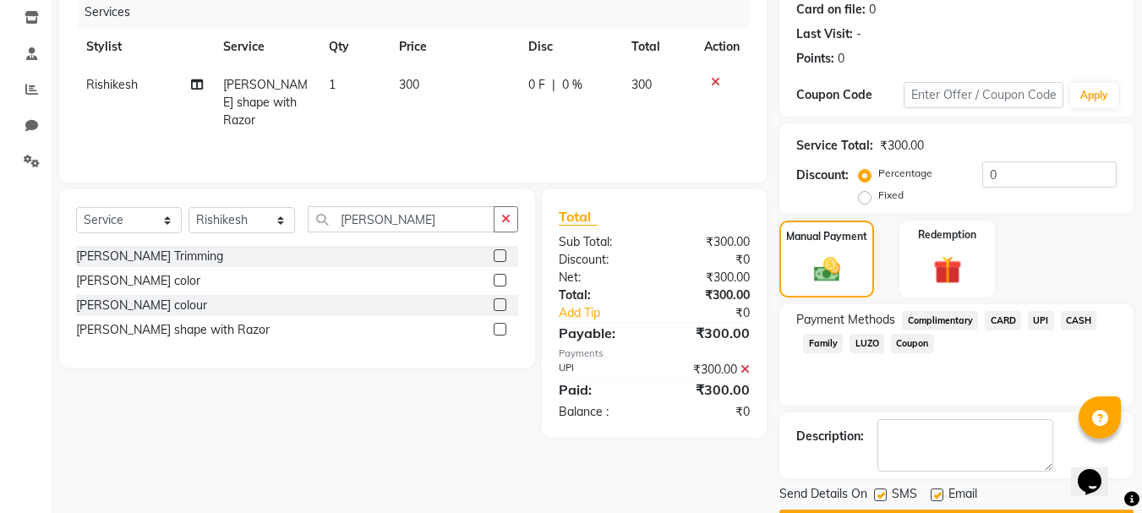
scroll to position [261, 0]
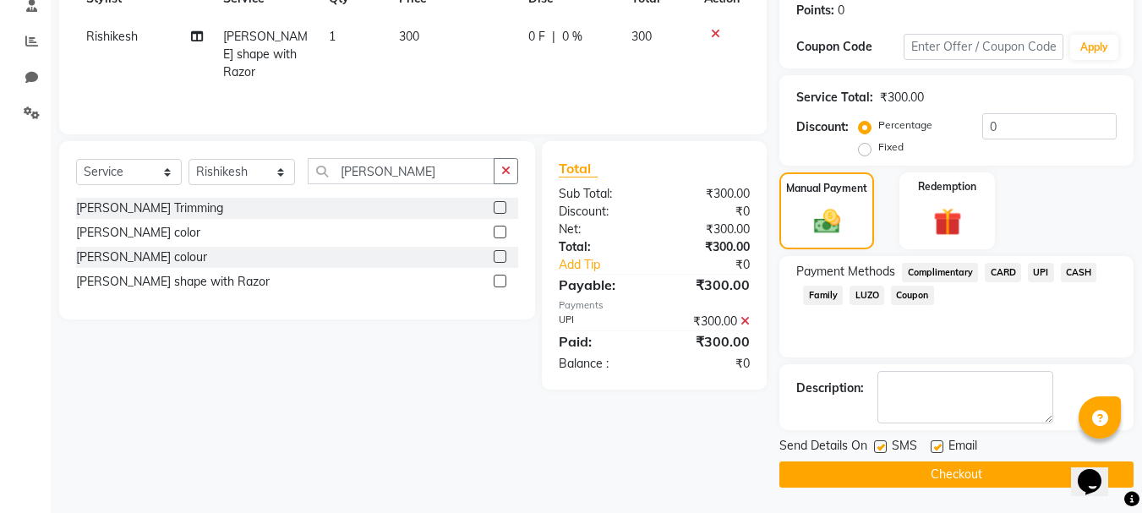
click at [1005, 473] on button "Checkout" at bounding box center [957, 475] width 354 height 26
click at [1005, 473] on div "Checkout" at bounding box center [957, 475] width 354 height 26
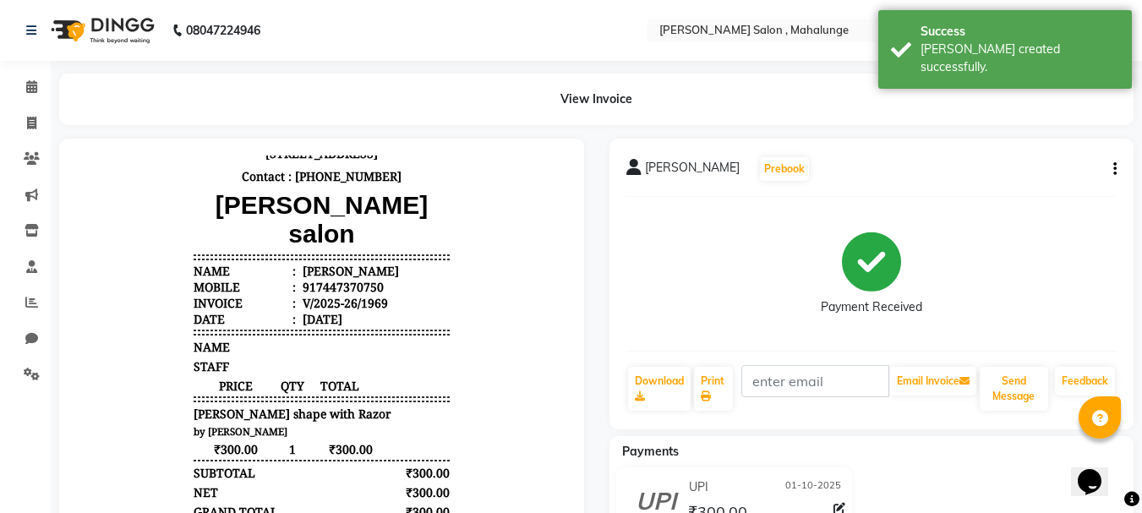
scroll to position [81, 0]
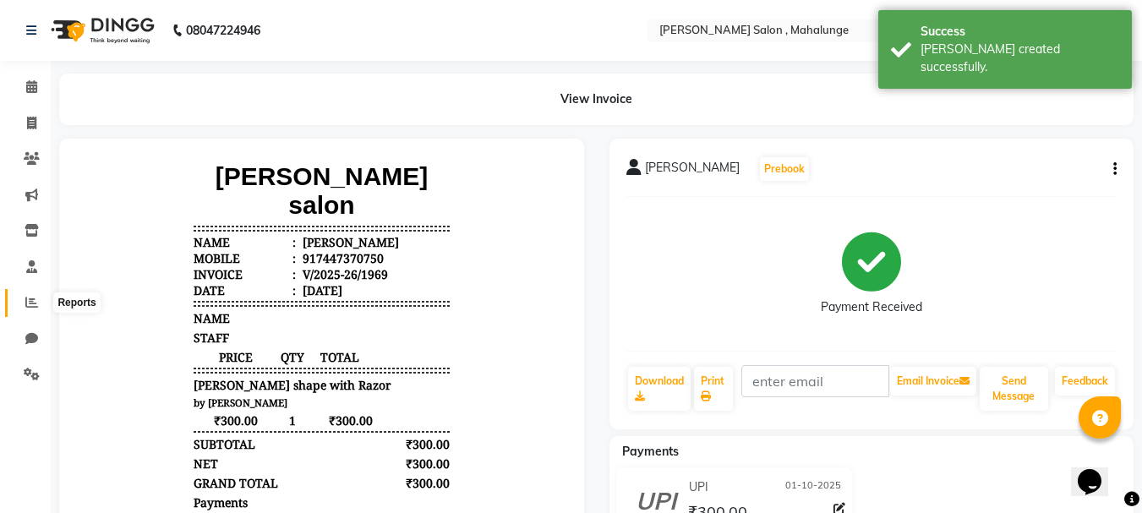
click at [38, 301] on span at bounding box center [32, 302] width 30 height 19
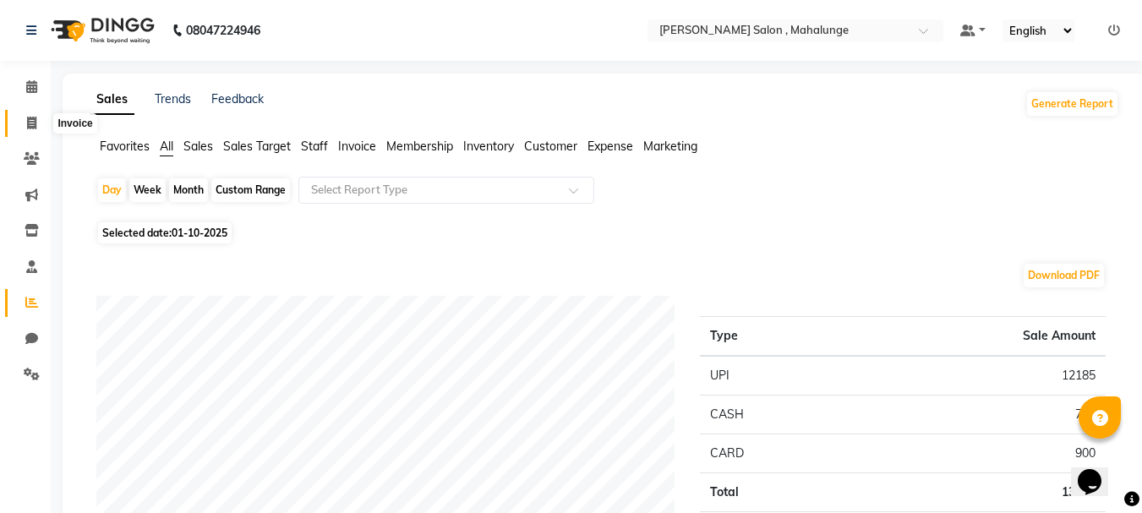
click at [27, 126] on icon at bounding box center [31, 123] width 9 height 13
select select "7250"
select select "service"
